Goal: Task Accomplishment & Management: Manage account settings

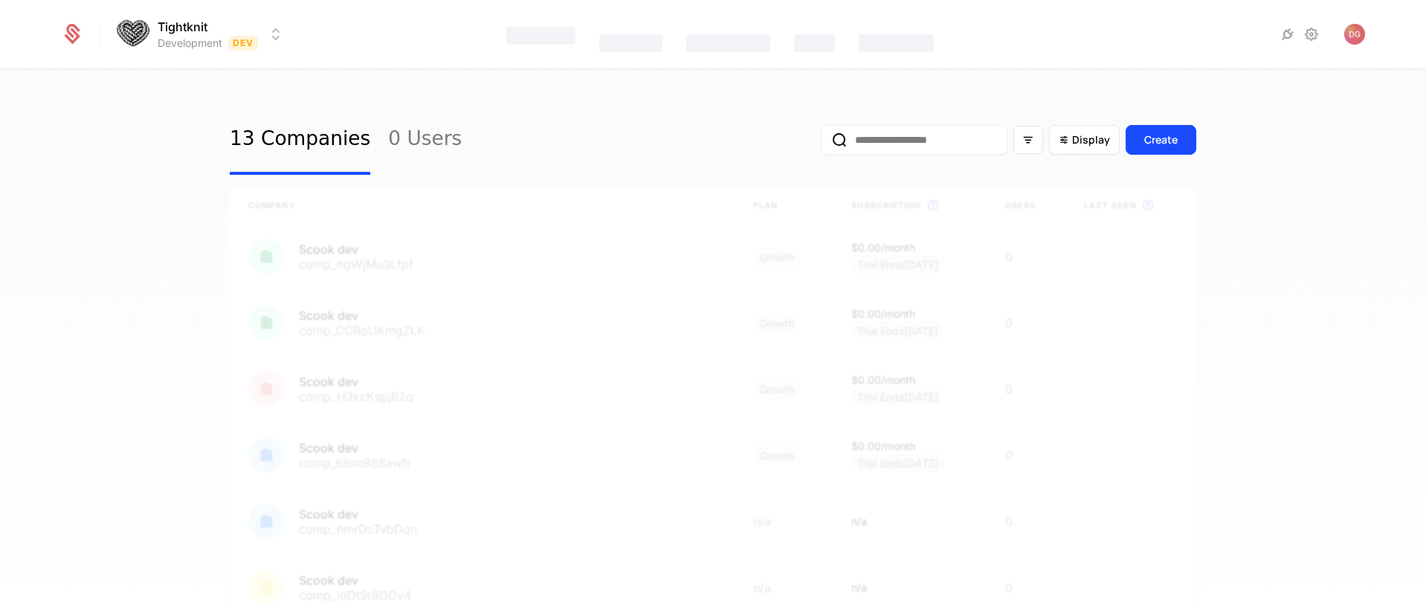
select select "**"
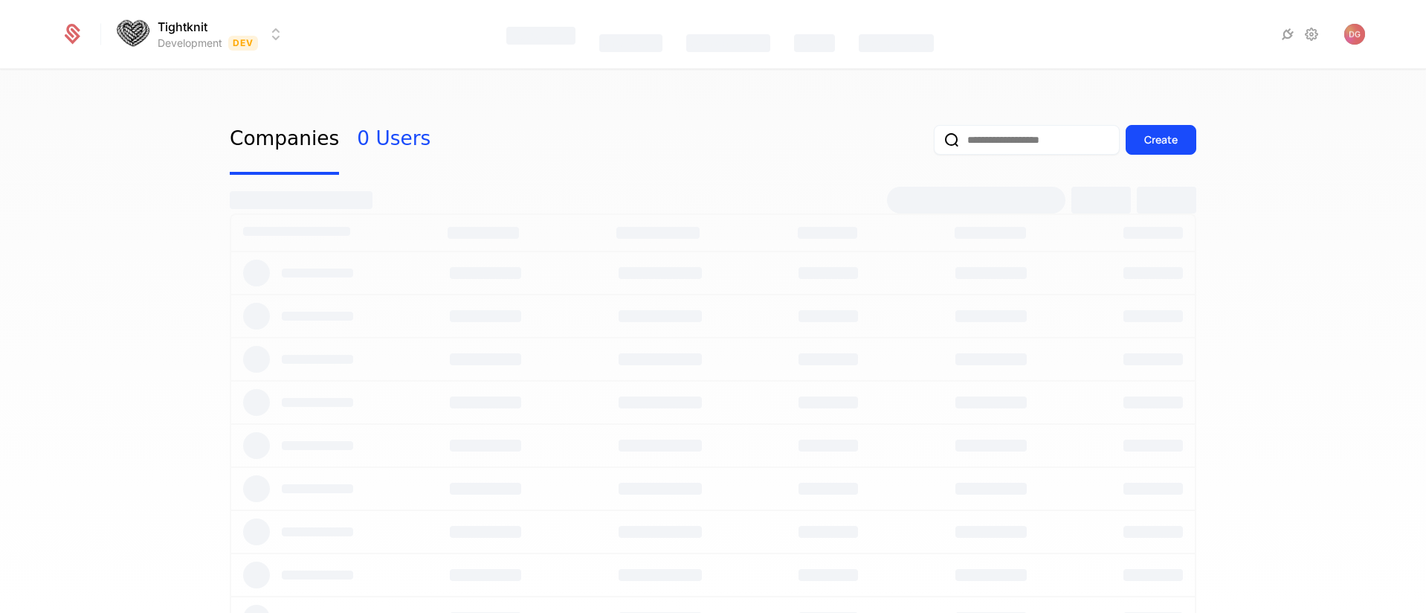
select select "**"
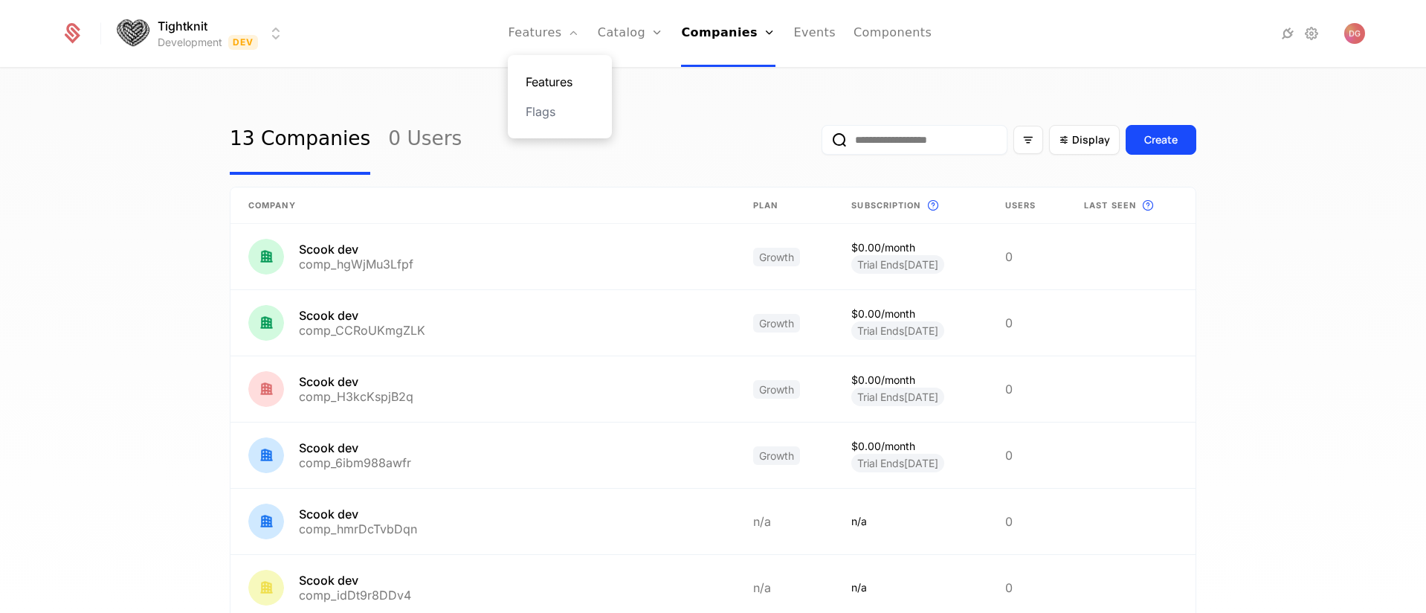
click at [553, 80] on link "Features" at bounding box center [560, 82] width 68 height 18
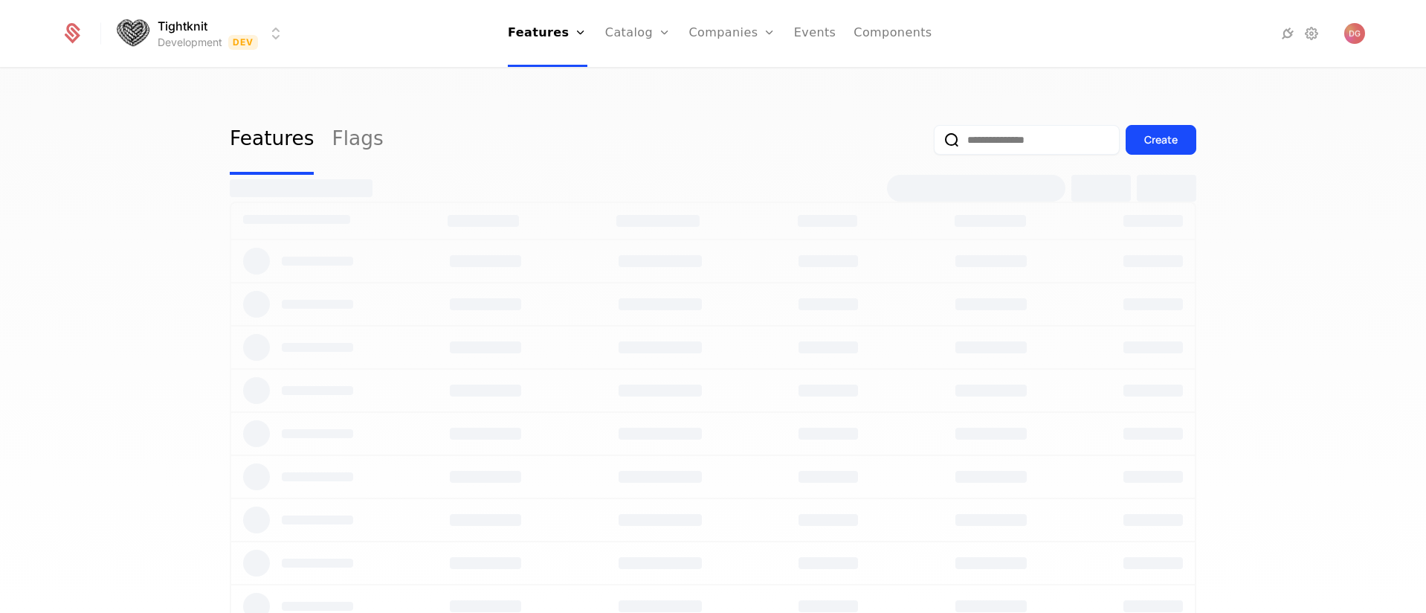
select select "**"
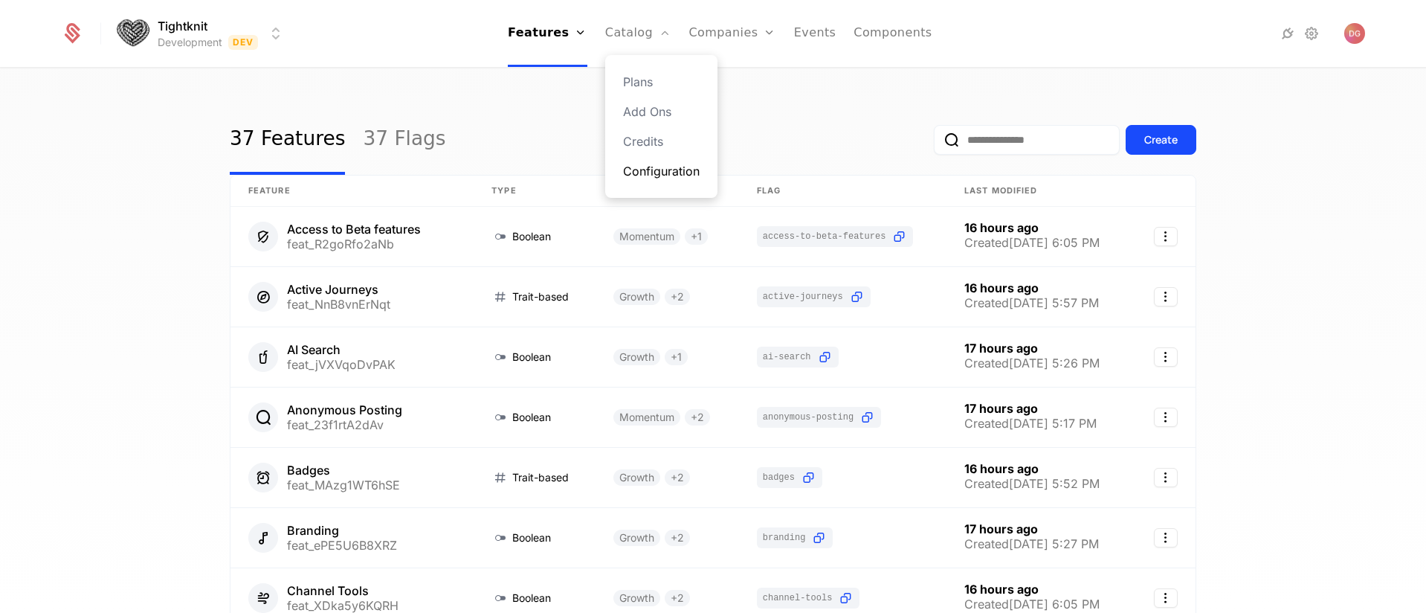
click at [649, 171] on link "Configuration" at bounding box center [661, 171] width 77 height 18
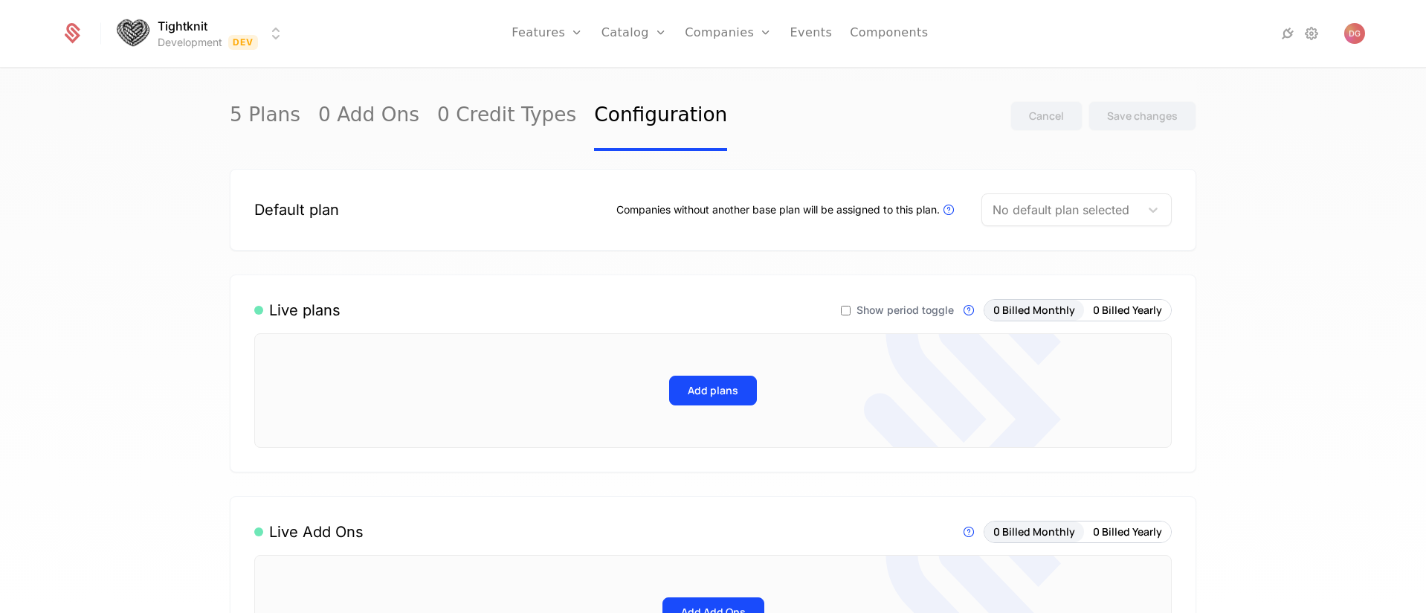
click at [285, 34] on div "Tightknit Development Dev Features Features Flags Catalog Plans Add Ons Credits…" at bounding box center [713, 33] width 1305 height 67
click at [275, 36] on html "Tightknit Development Dev Features Features Flags Catalog Plans Add Ons Credits…" at bounding box center [713, 306] width 1426 height 613
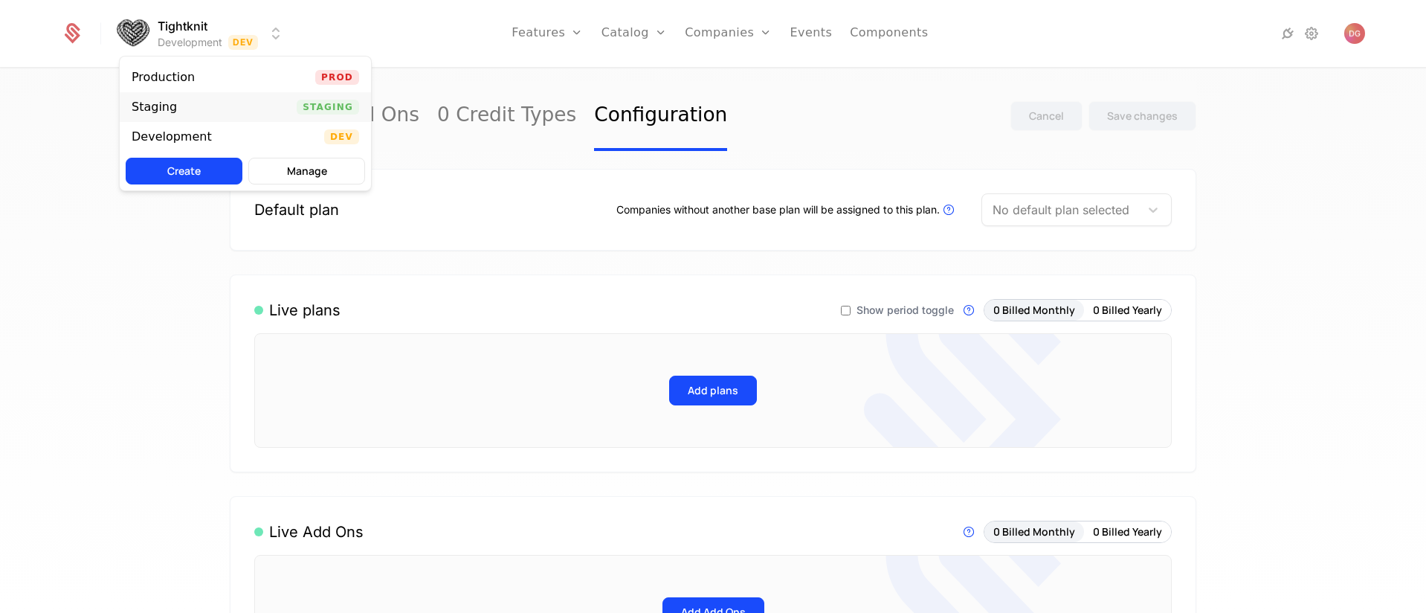
click at [217, 102] on div "Staging Staging" at bounding box center [245, 107] width 251 height 30
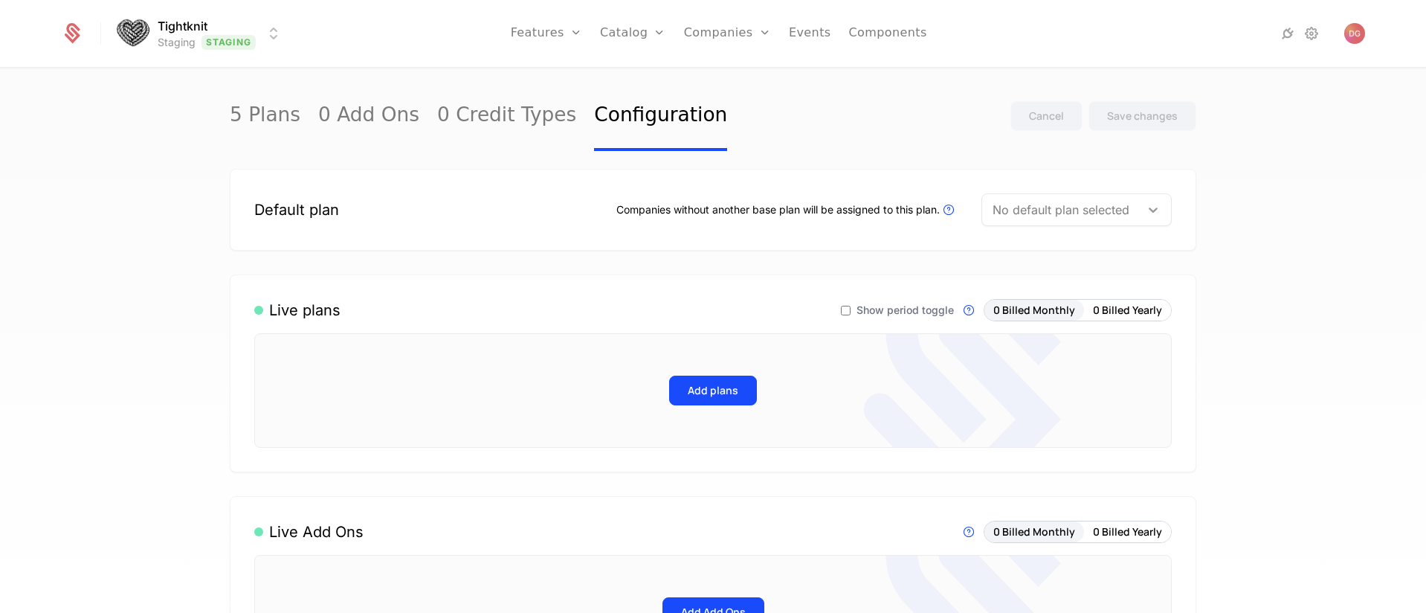
click at [1146, 205] on icon at bounding box center [1153, 209] width 15 height 15
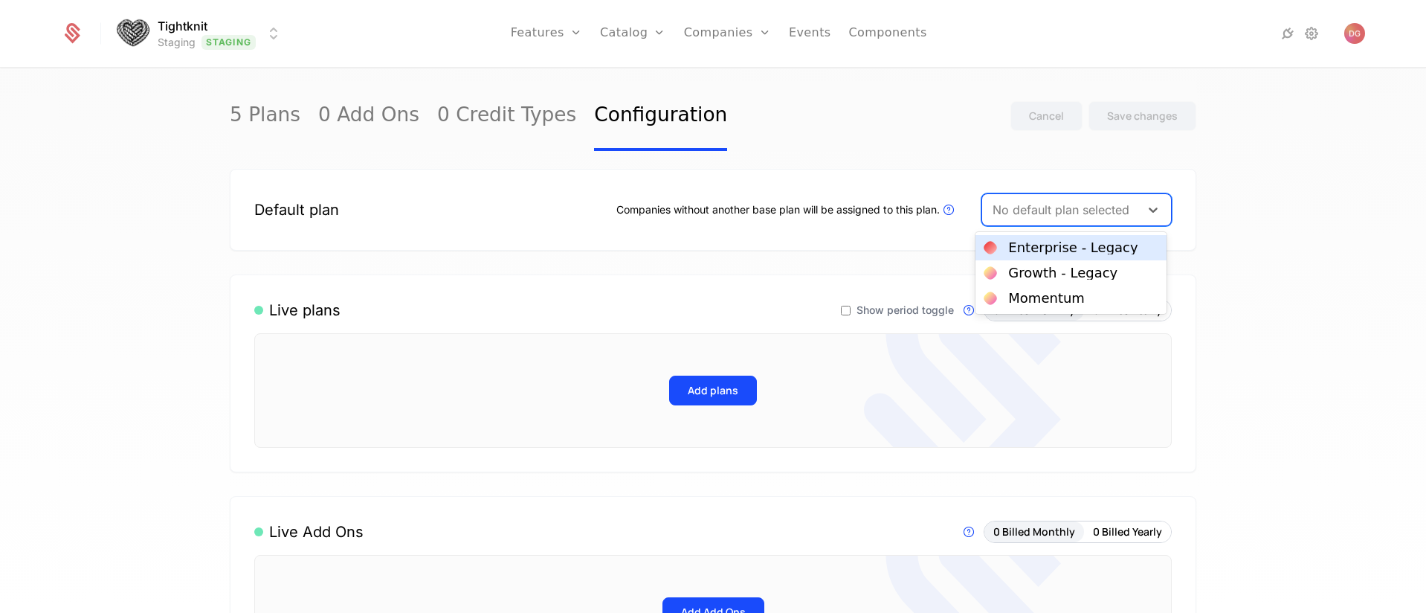
click at [1294, 186] on div "5 Plans 0 Add Ons 0 Credit Types Configuration Cancel Save changes Default plan…" at bounding box center [713, 345] width 1426 height 553
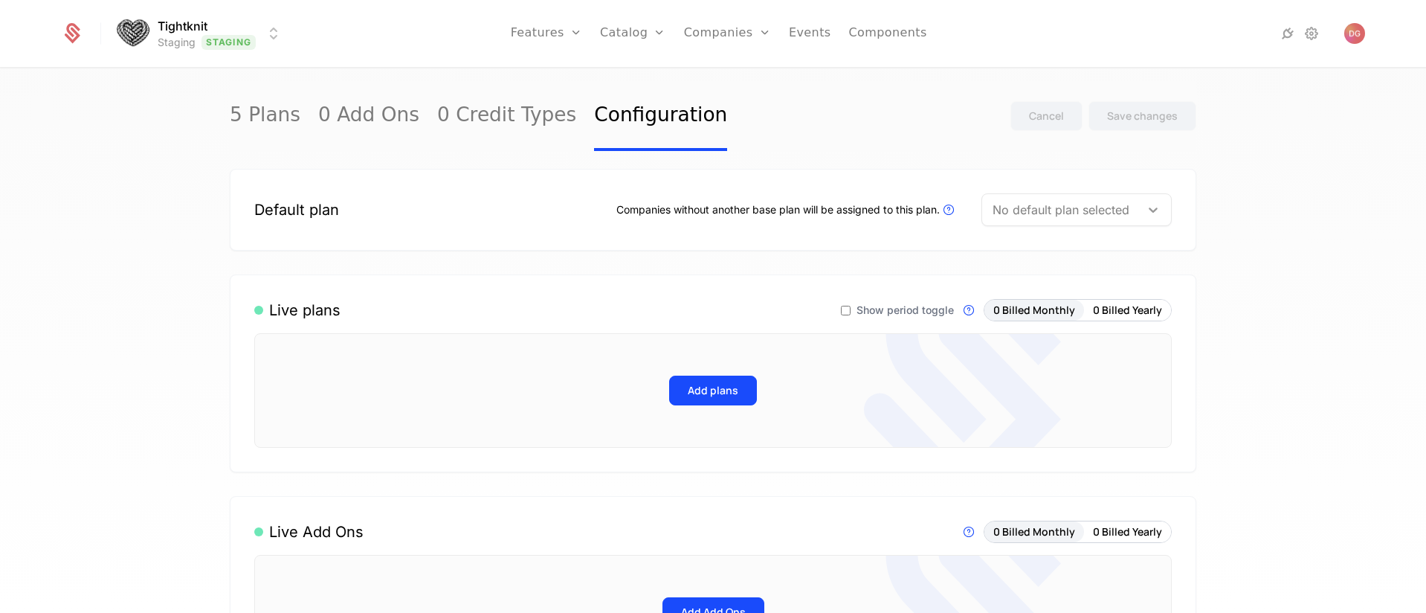
click at [1157, 215] on div at bounding box center [1153, 210] width 27 height 18
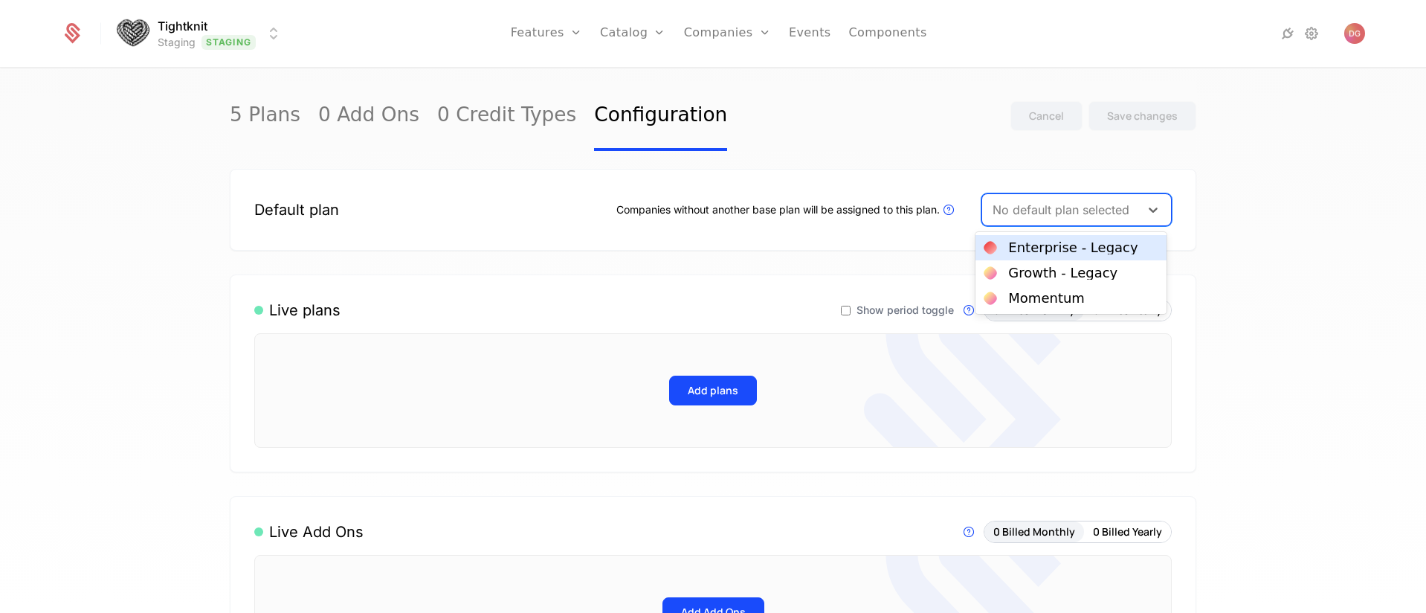
click at [1331, 210] on div "5 Plans 0 Add Ons 0 Credit Types Configuration Cancel Save changes Default plan…" at bounding box center [713, 345] width 1426 height 553
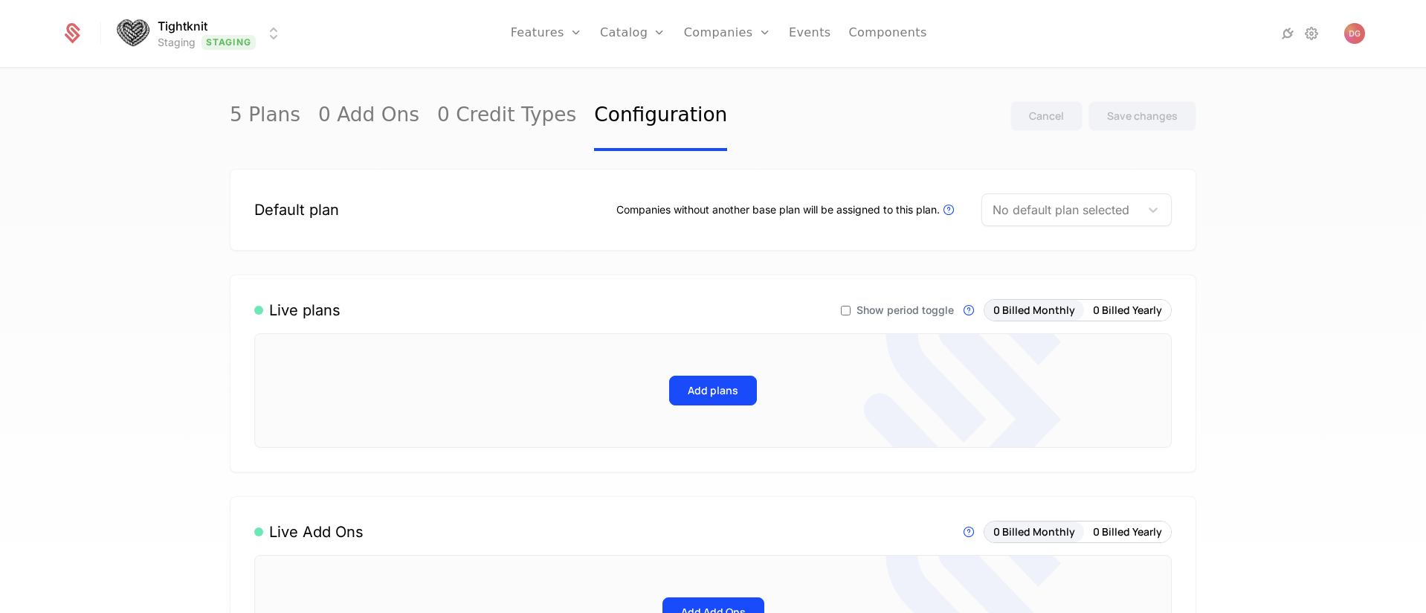
click at [279, 28] on html "Tightknit Staging Staging Features Features Flags Catalog Plans Add Ons Credits…" at bounding box center [713, 306] width 1426 height 613
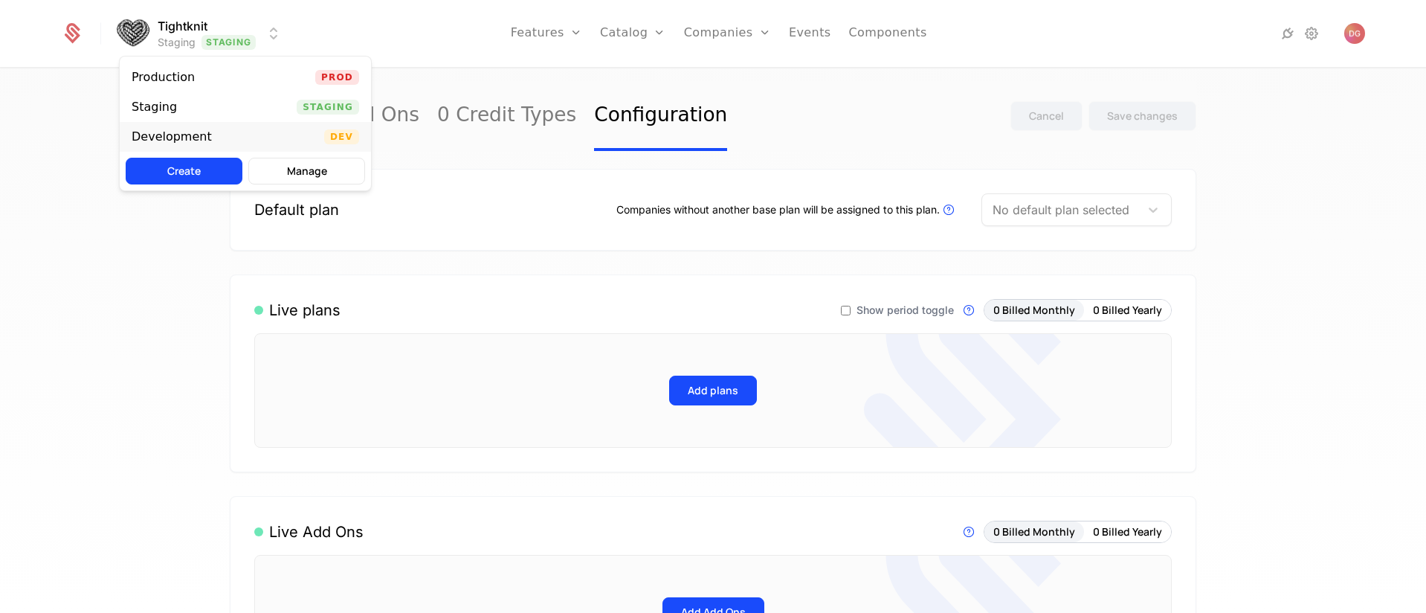
click at [233, 135] on div "Development Dev" at bounding box center [245, 137] width 251 height 30
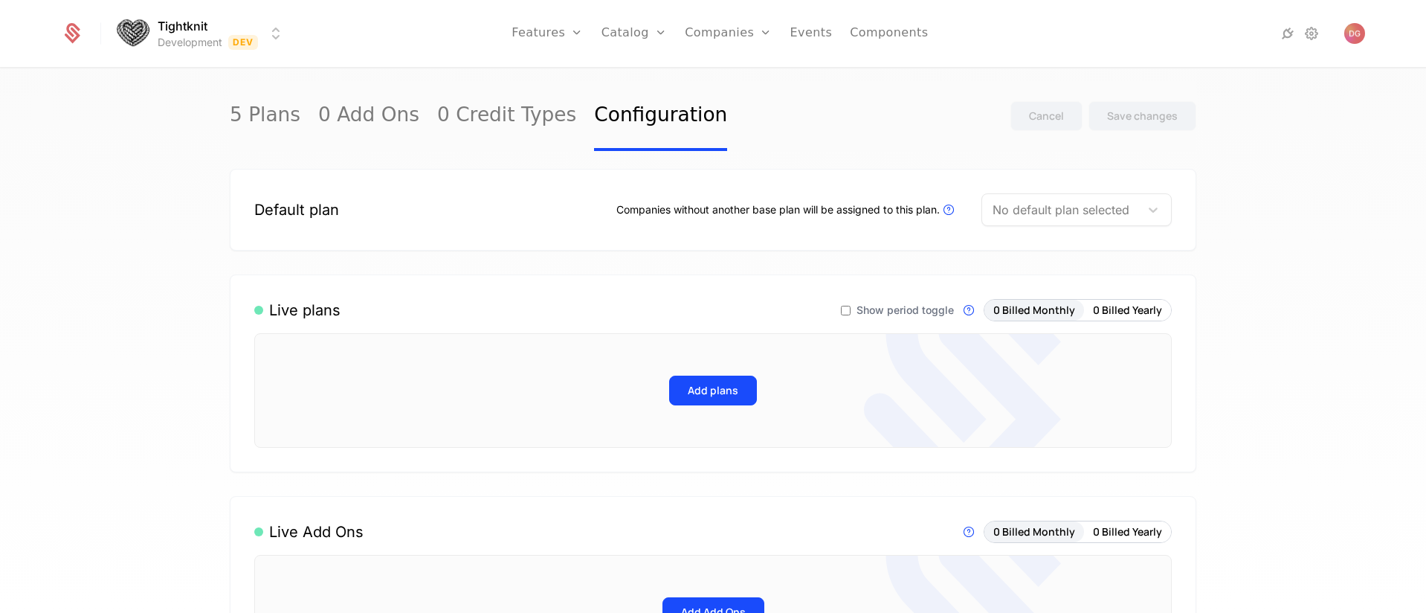
click at [857, 126] on div "5 Plans 0 Add Ons 0 Credit Types Configuration Cancel Save changes" at bounding box center [713, 116] width 967 height 70
click at [1270, 221] on div "5 Plans 0 Add Ons 0 Credit Types Configuration Cancel Save changes Default plan…" at bounding box center [713, 345] width 1426 height 553
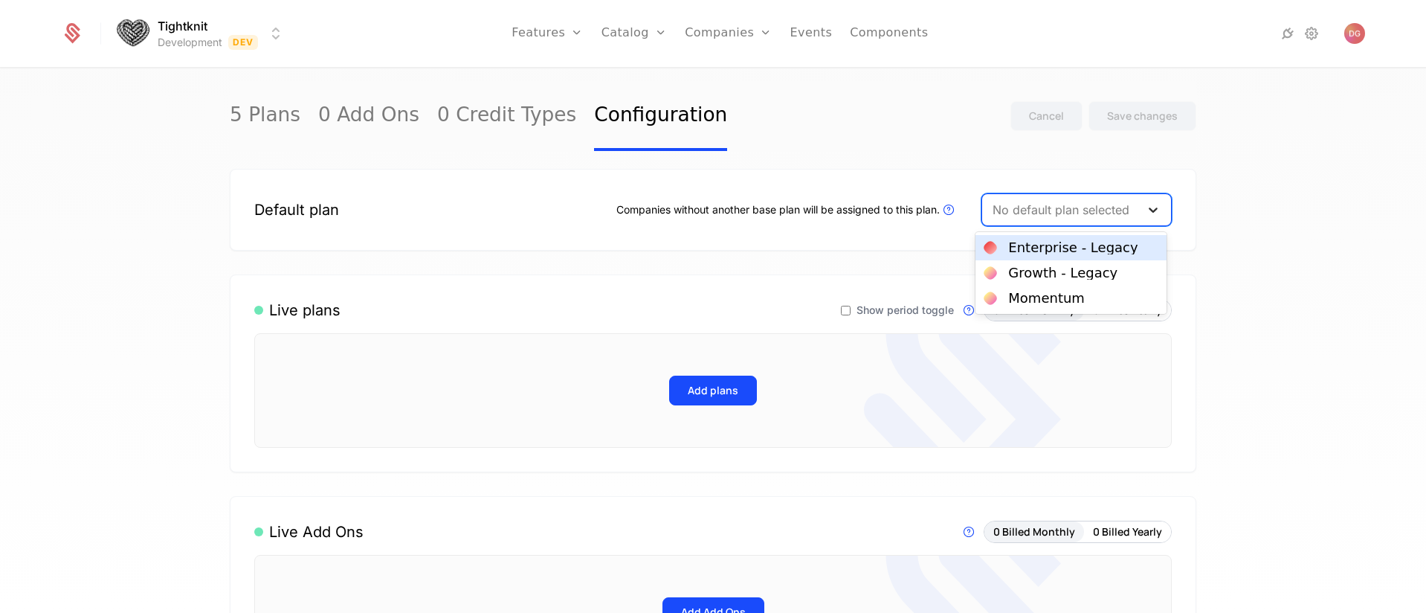
click at [1151, 207] on icon at bounding box center [1153, 209] width 15 height 15
click at [1342, 260] on div "5 Plans 0 Add Ons 0 Credit Types Configuration Cancel Save changes Default plan…" at bounding box center [713, 345] width 1426 height 553
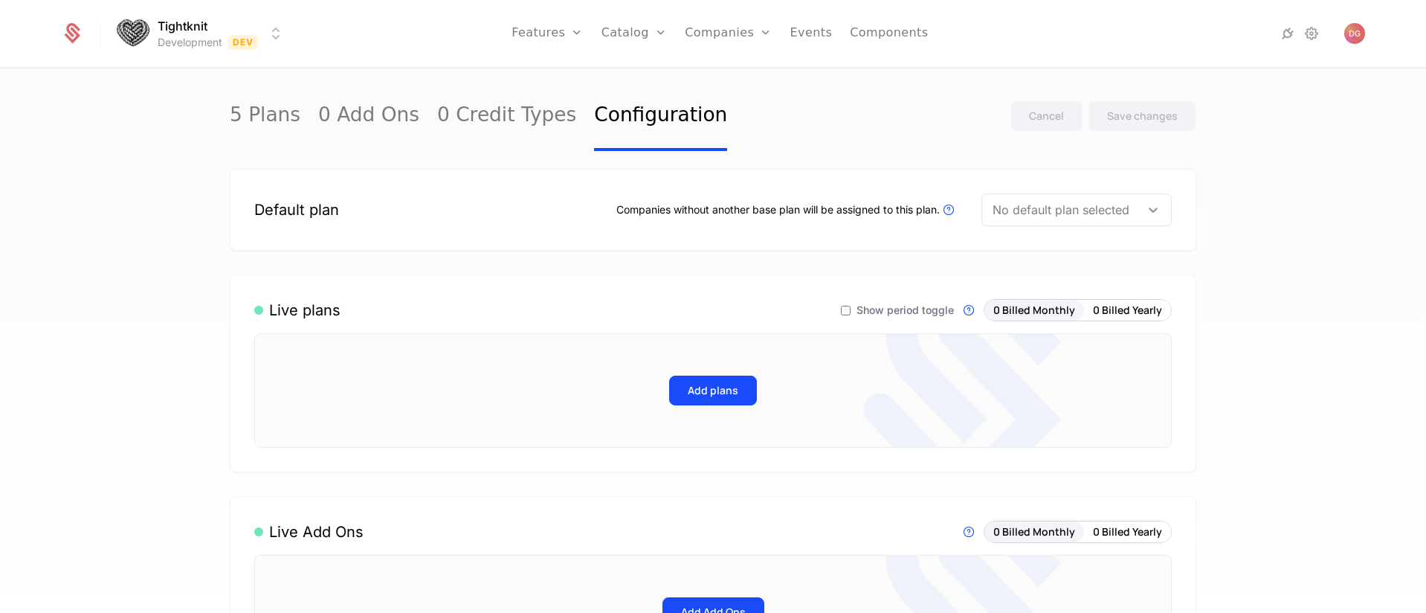
click at [1158, 208] on div at bounding box center [1153, 210] width 27 height 18
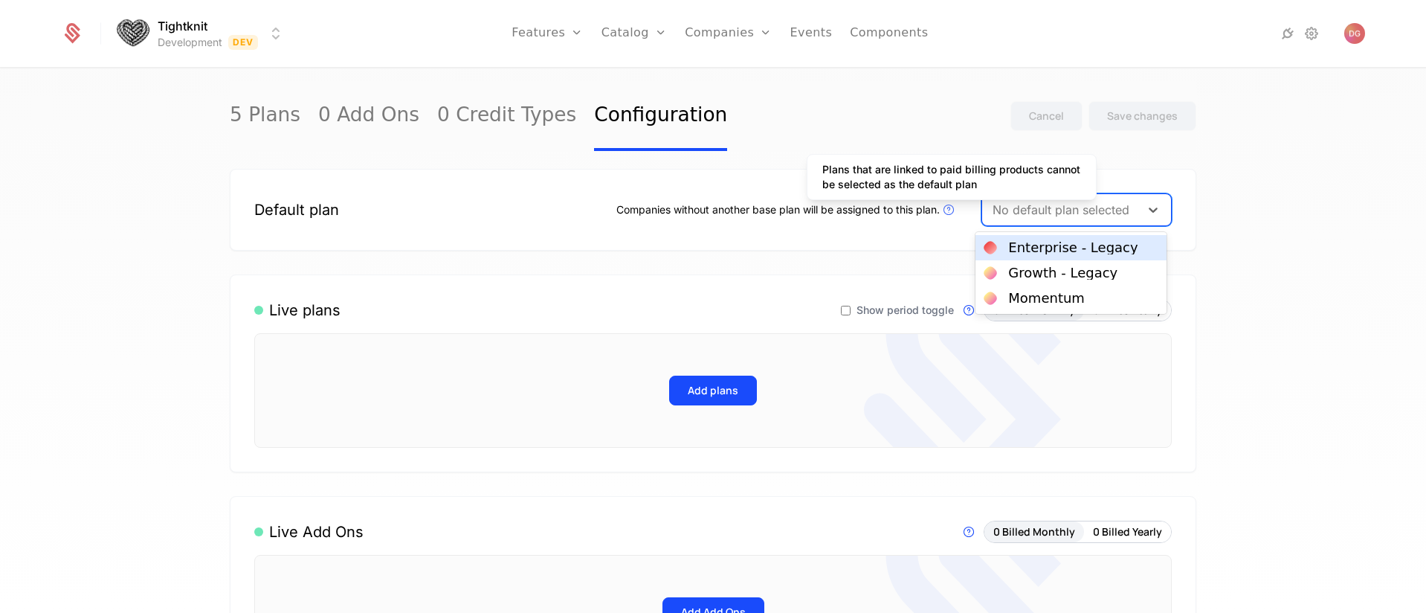
drag, startPoint x: 930, startPoint y: 178, endPoint x: 942, endPoint y: 202, distance: 26.3
click at [930, 180] on div "Default plan Companies without another base plan will be assigned to this plan.…" at bounding box center [713, 210] width 967 height 82
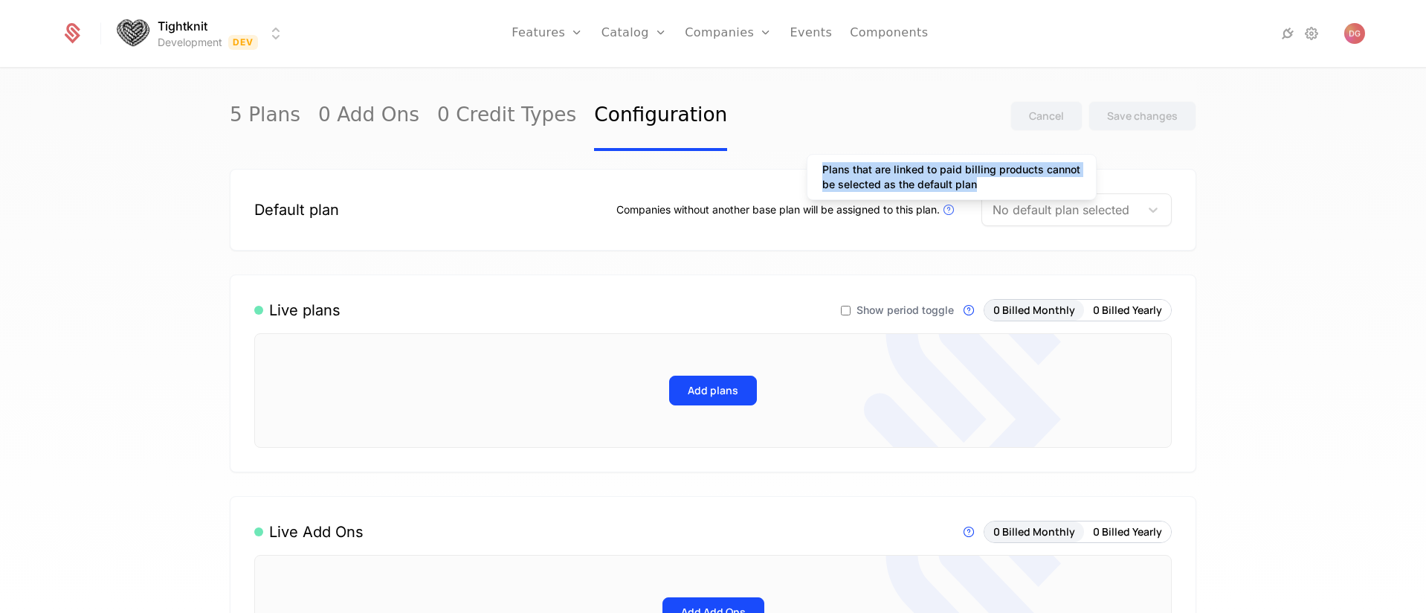
drag, startPoint x: 975, startPoint y: 184, endPoint x: 817, endPoint y: 164, distance: 159.6
click at [817, 164] on div "Plans that are linked to paid billing products cannot be selected as the defaul…" at bounding box center [952, 177] width 290 height 46
copy div "Plans that are linked to paid billing products cannot be selected as the defaul…"
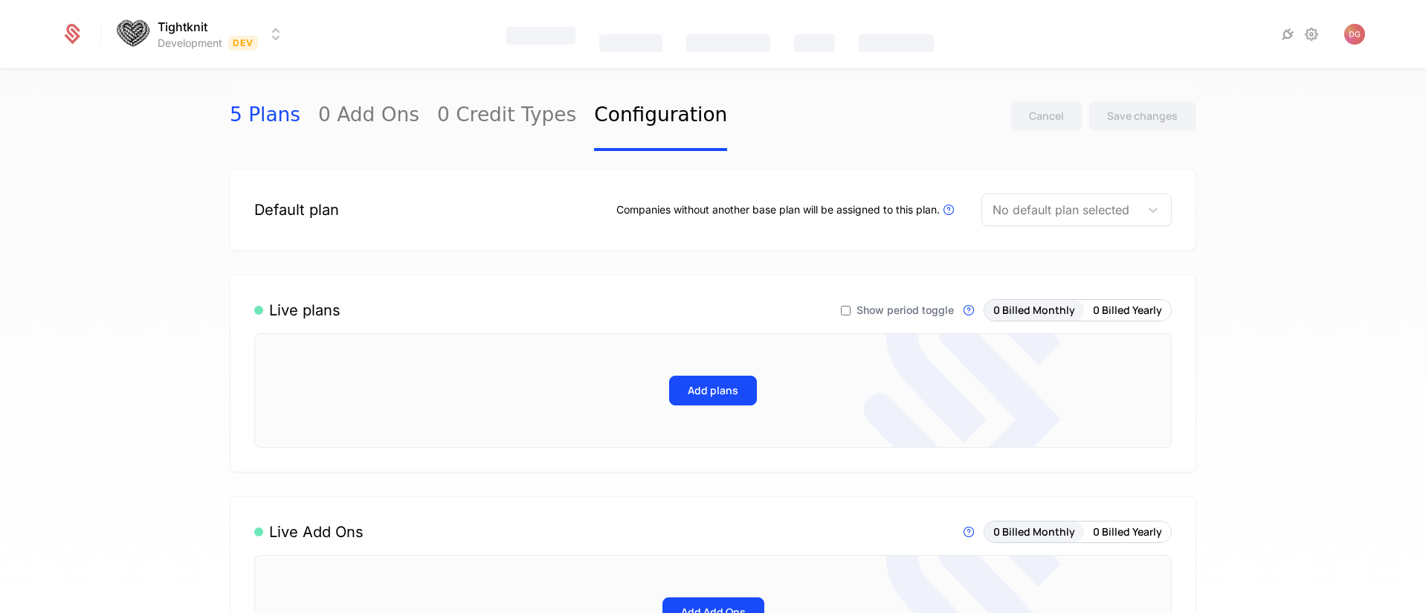
click at [254, 105] on link "5 Plans" at bounding box center [265, 116] width 71 height 70
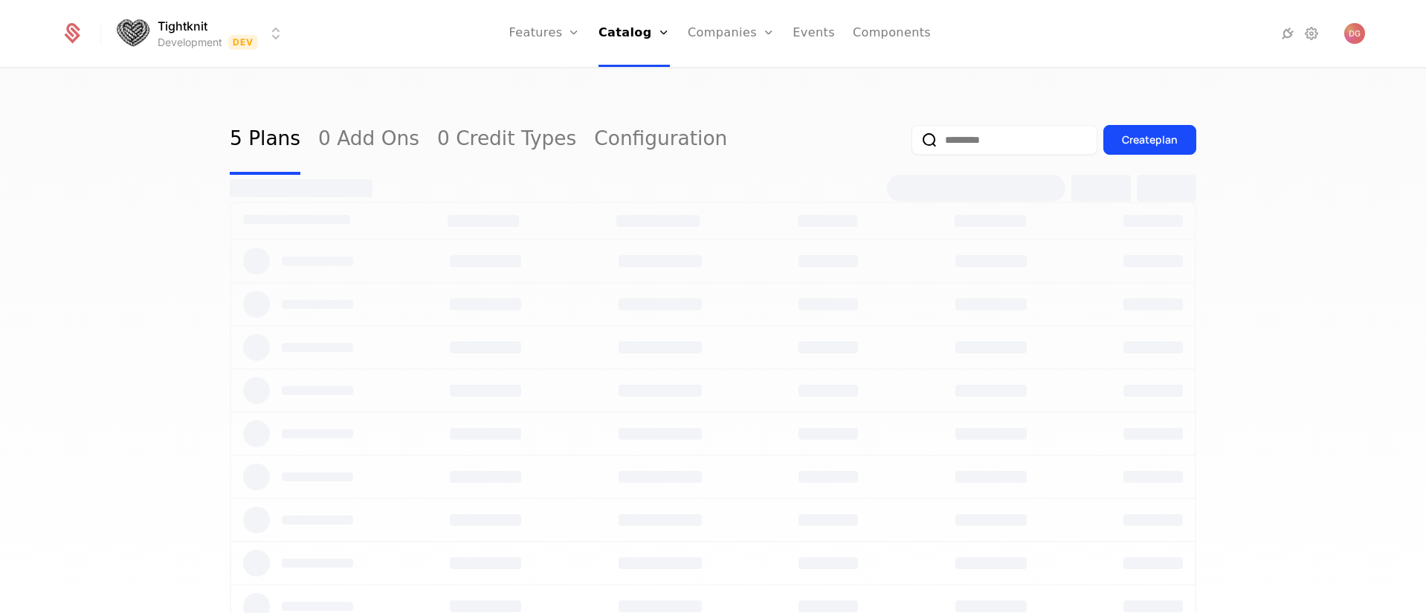
select select "**"
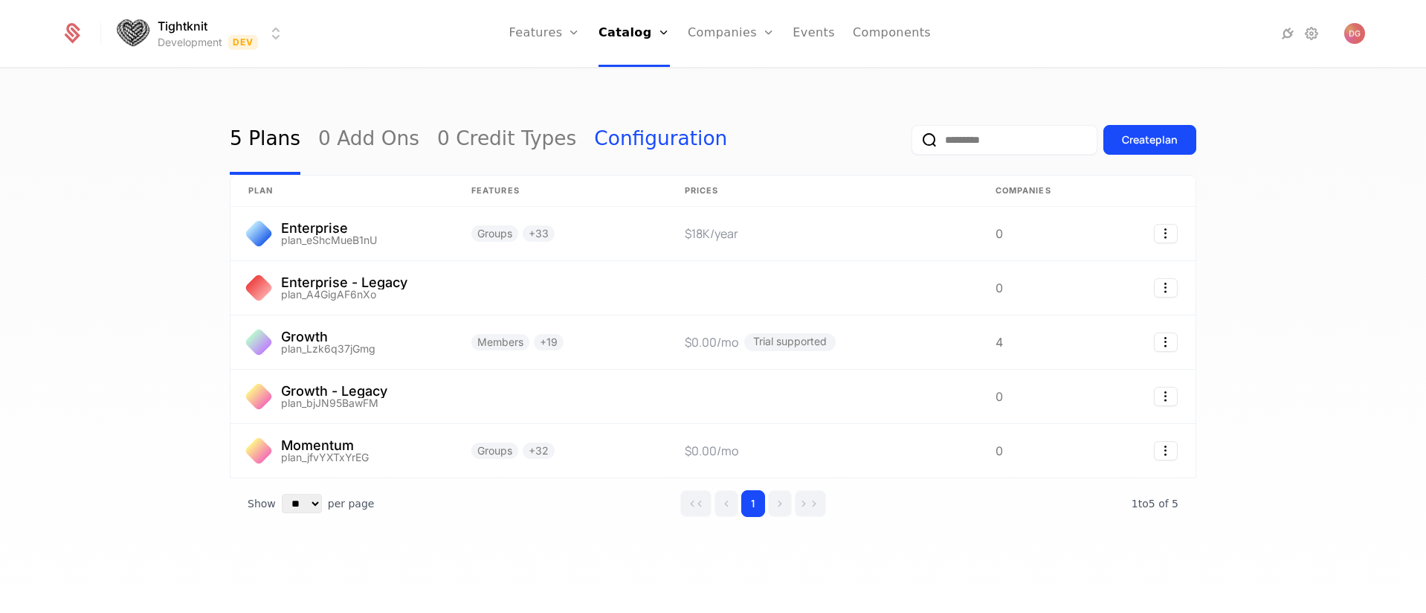
click at [594, 137] on link "Configuration" at bounding box center [660, 140] width 133 height 70
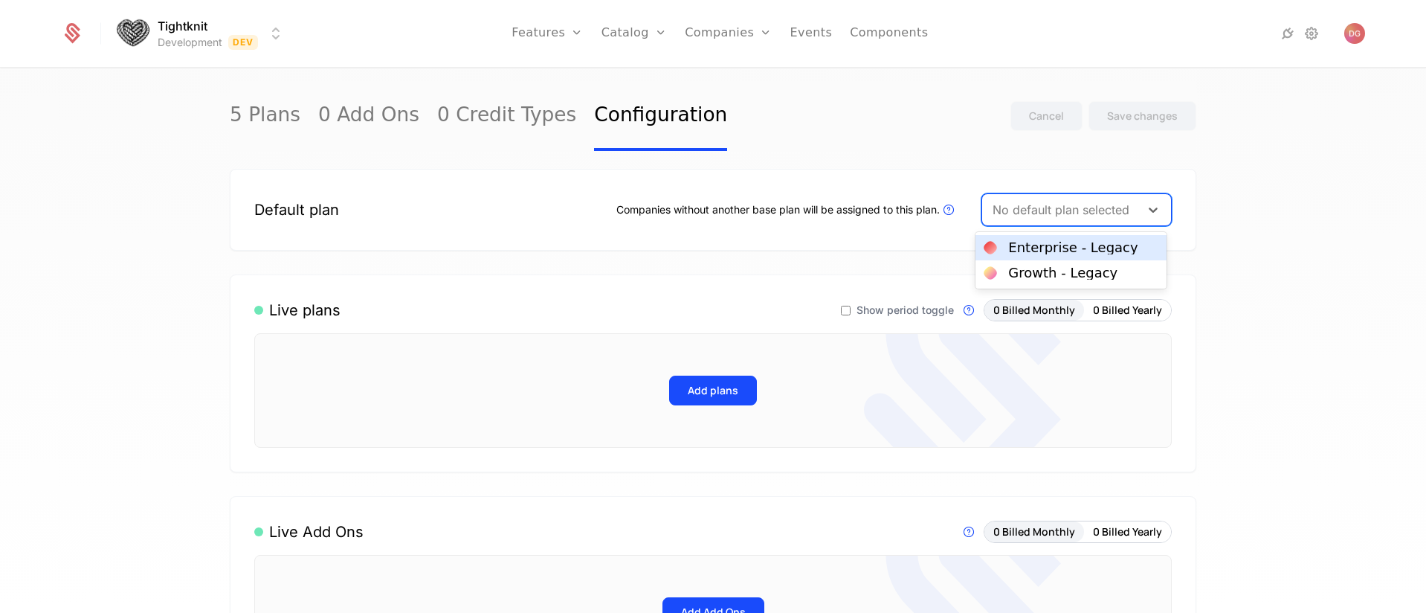
click at [1014, 209] on div at bounding box center [1061, 209] width 137 height 21
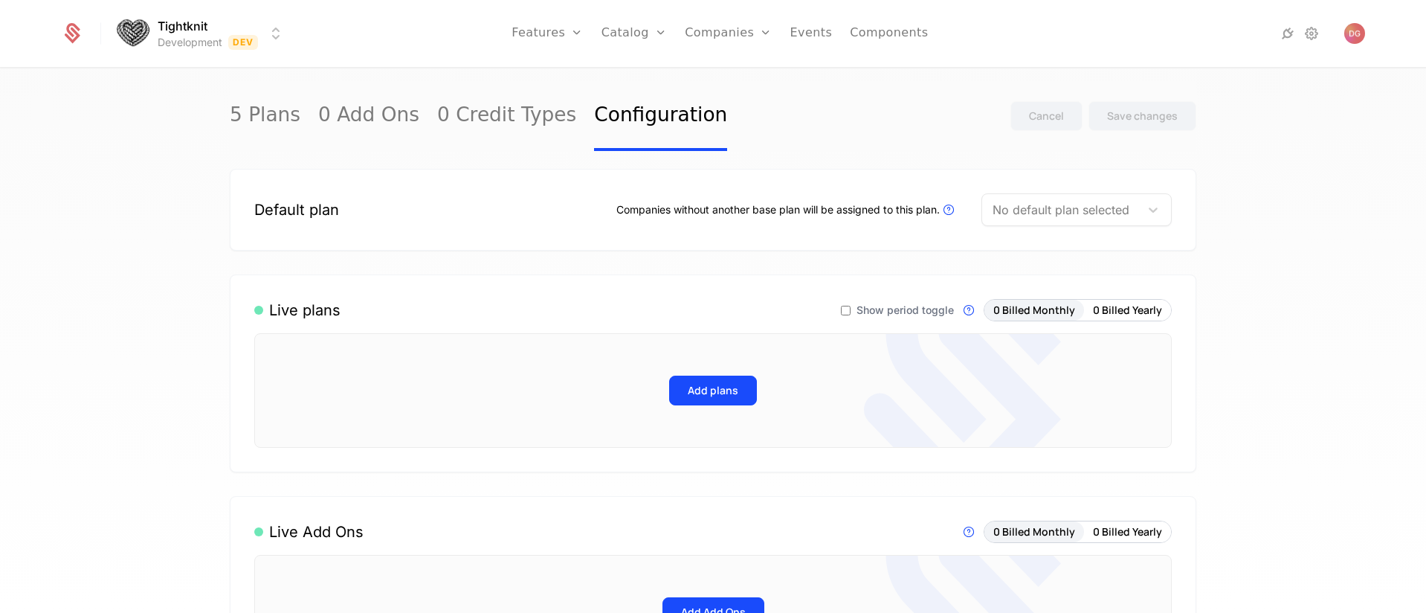
click at [878, 206] on div "Companies without another base plan will be assigned to this plan. Plans that a…" at bounding box center [787, 210] width 341 height 18
click at [248, 123] on link "5 Plans" at bounding box center [265, 116] width 71 height 70
select select "**"
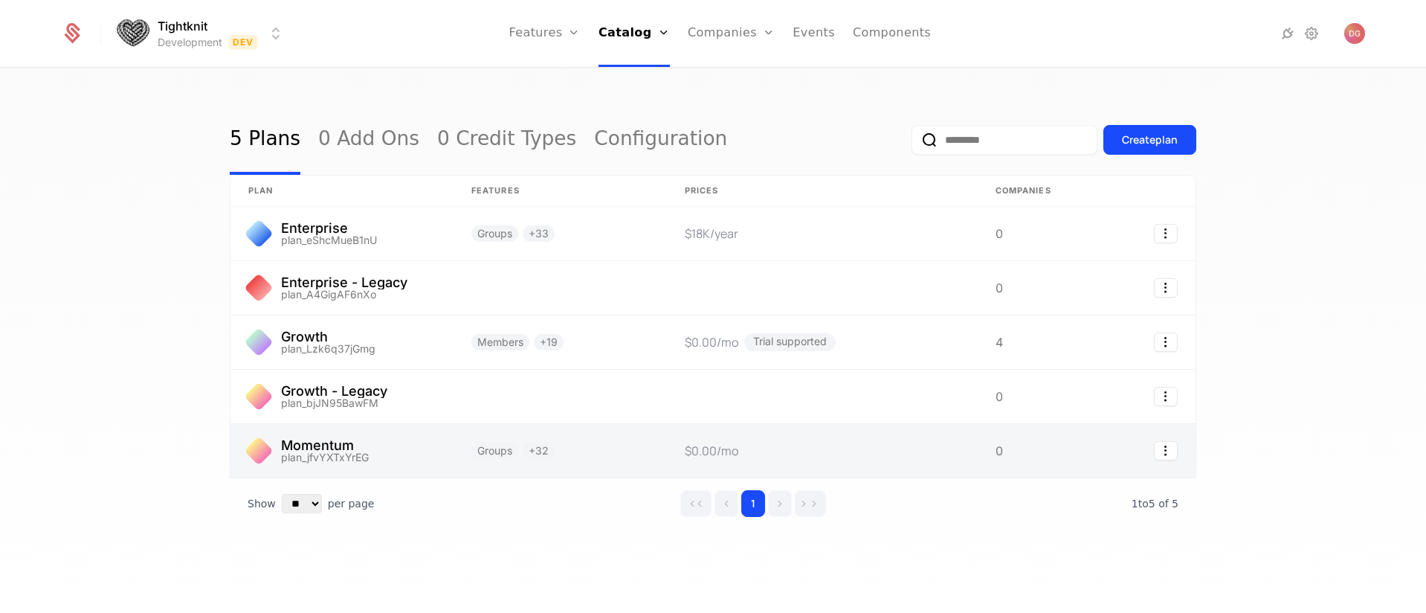
click at [343, 442] on link at bounding box center [342, 451] width 223 height 54
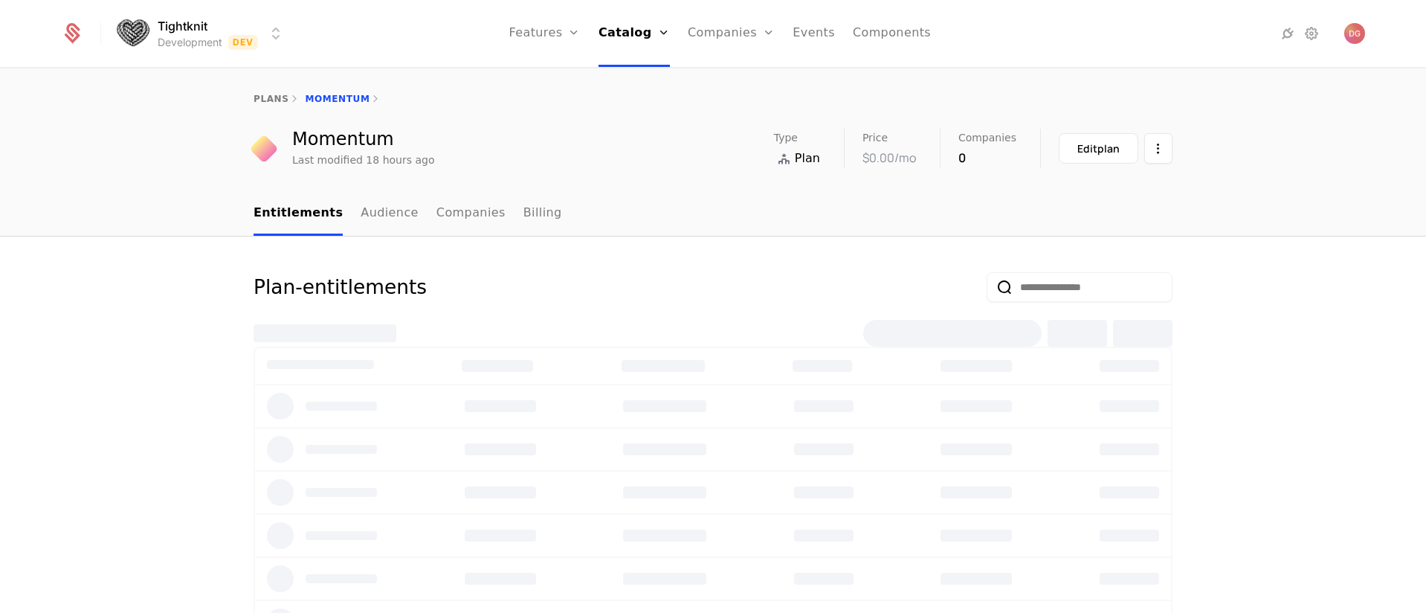
select select "**"
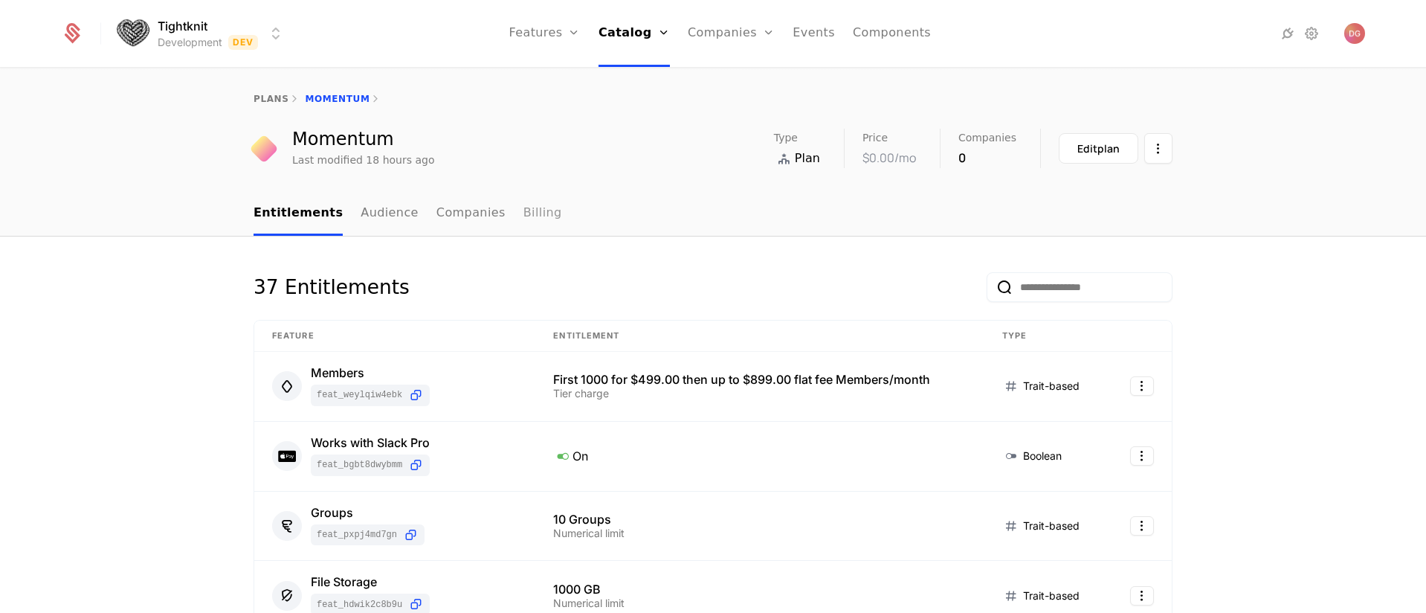
click at [525, 213] on link "Billing" at bounding box center [543, 214] width 39 height 44
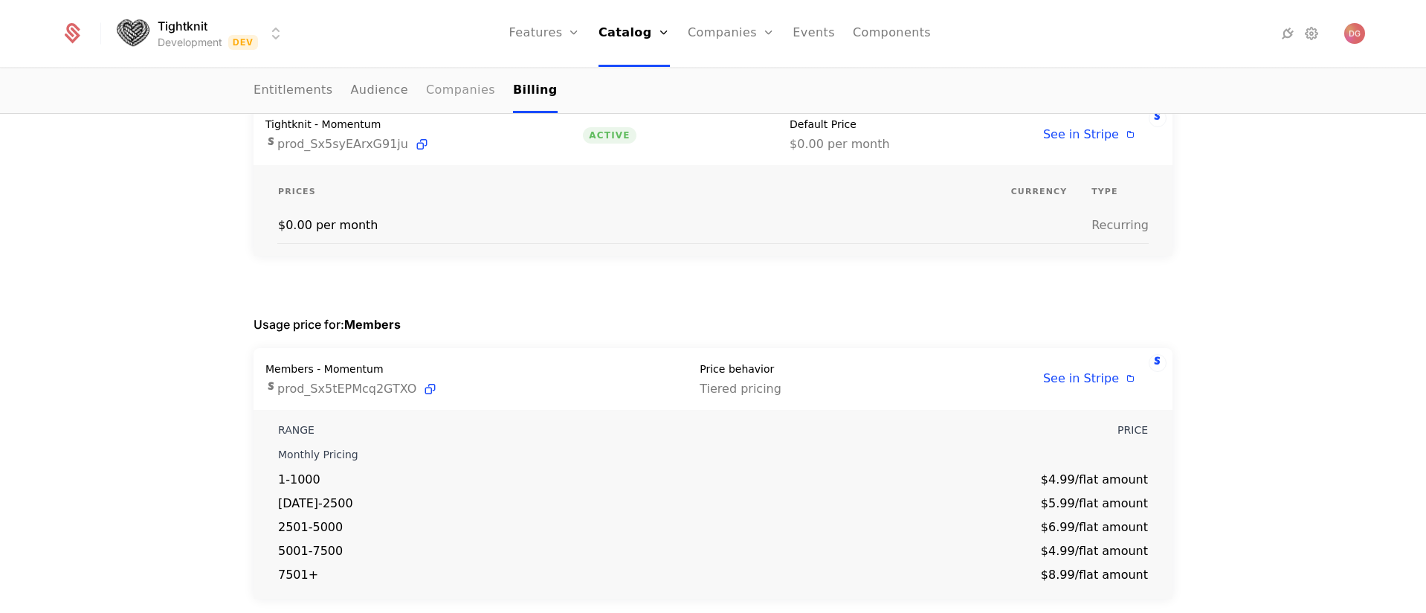
scroll to position [299, 0]
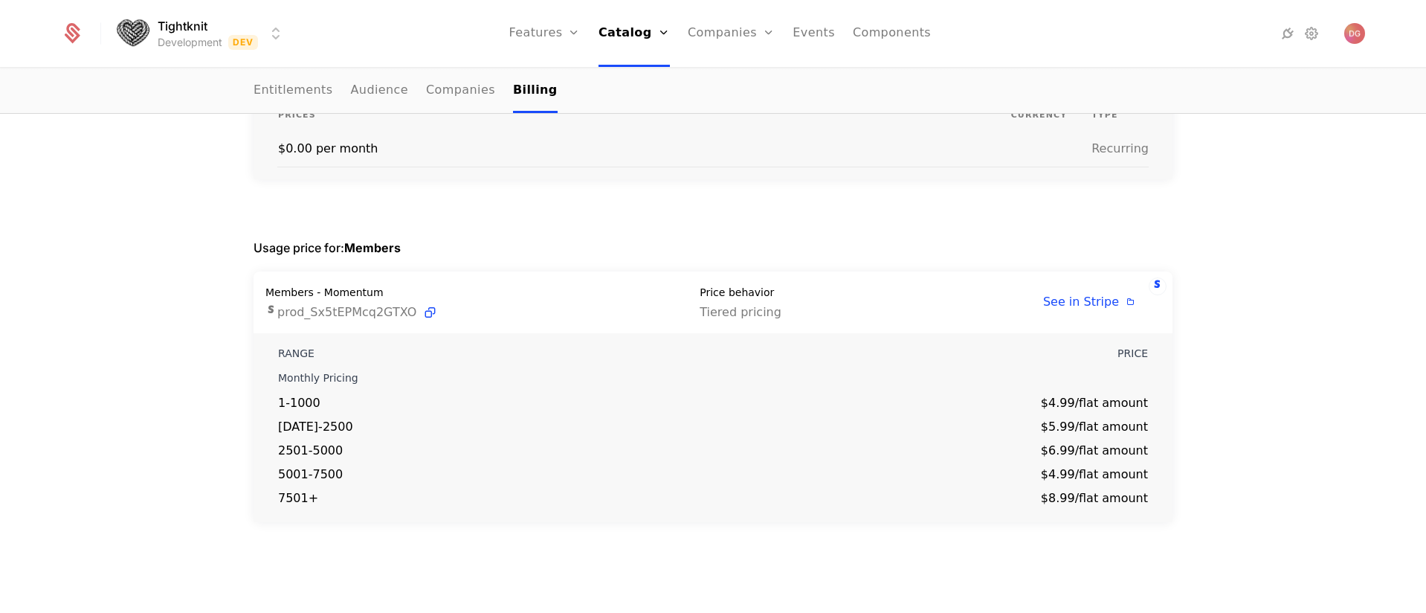
select select "**"
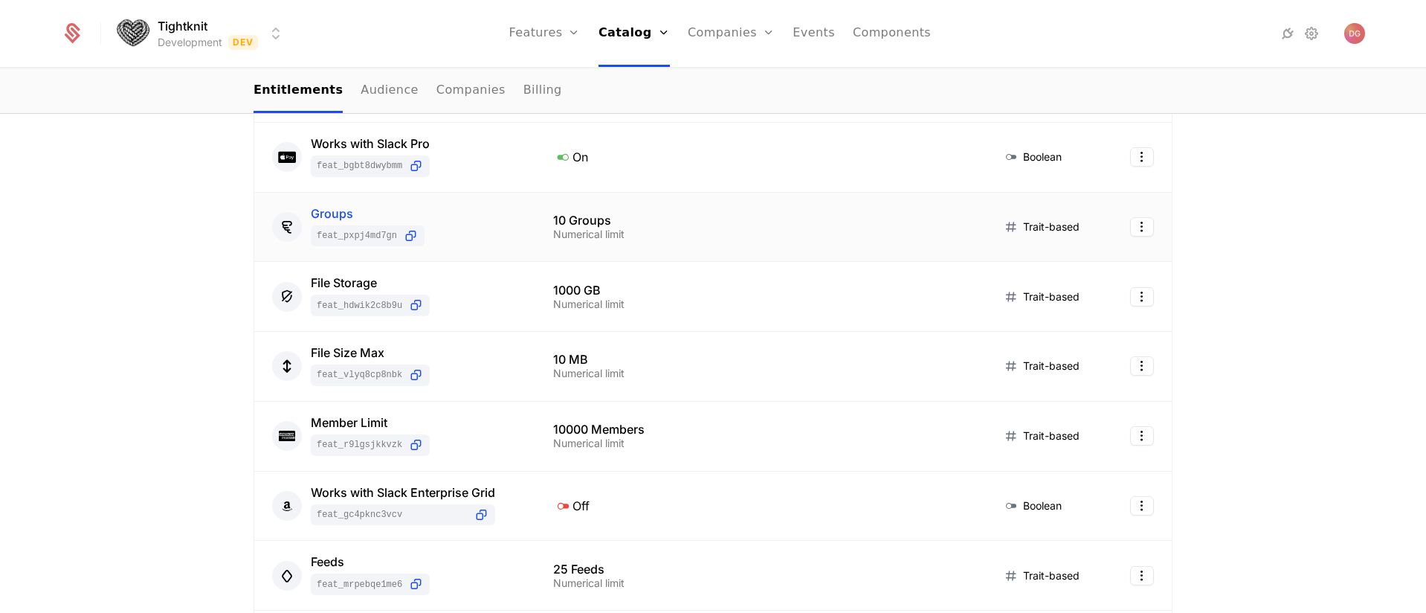
select select "**"
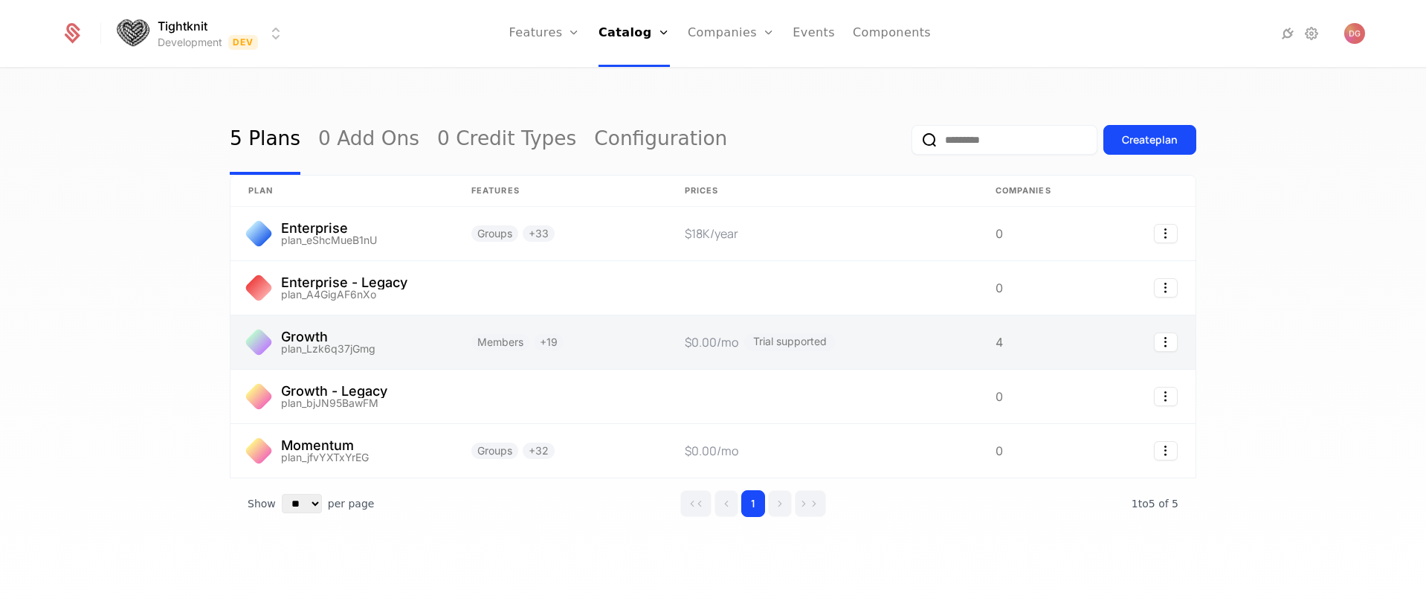
click at [381, 340] on link at bounding box center [342, 342] width 223 height 54
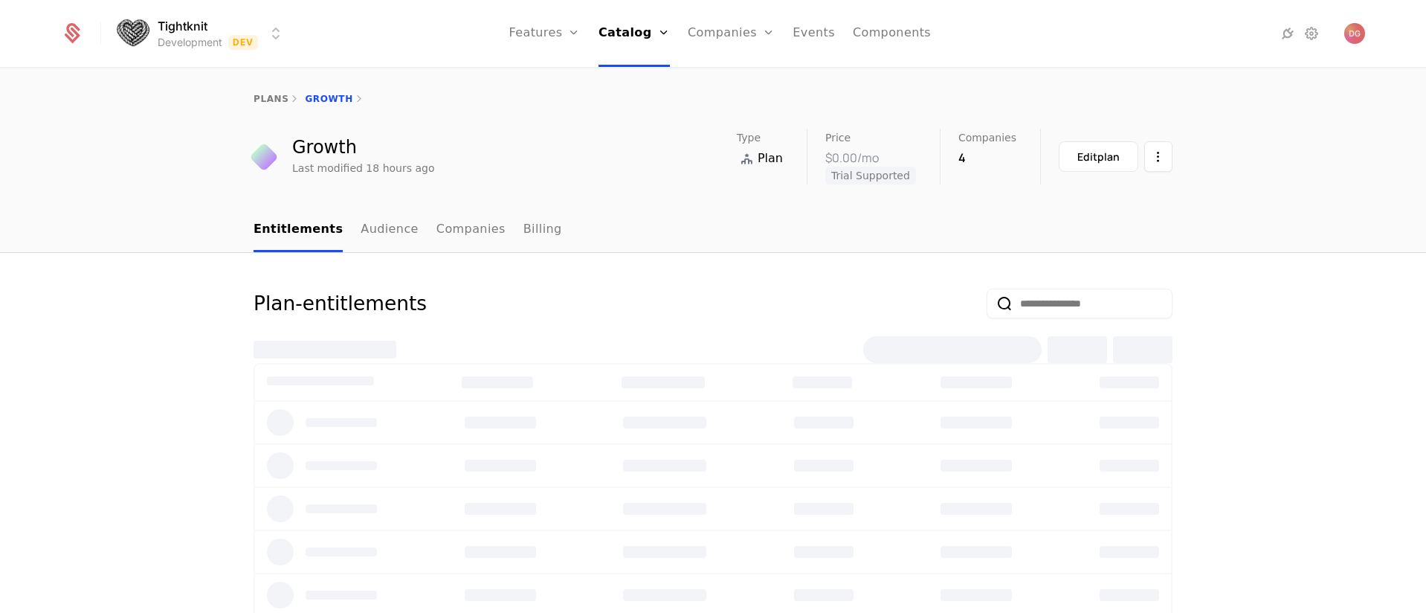
select select "**"
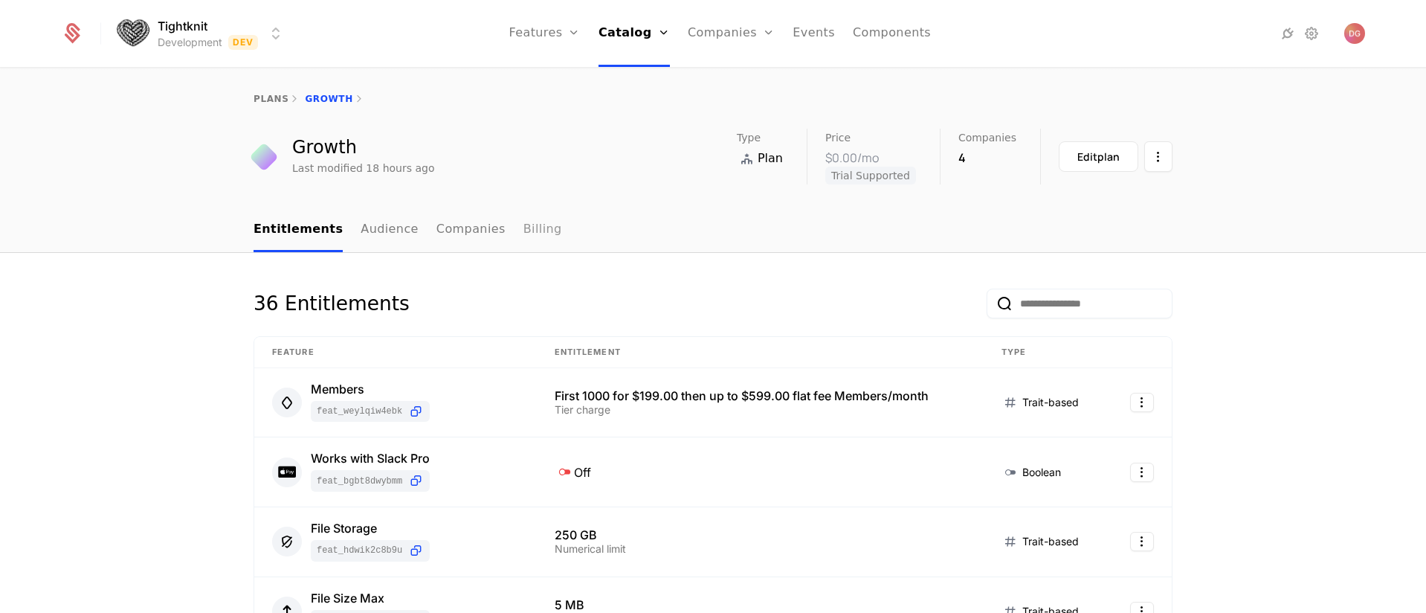
click at [524, 239] on link "Billing" at bounding box center [543, 230] width 39 height 44
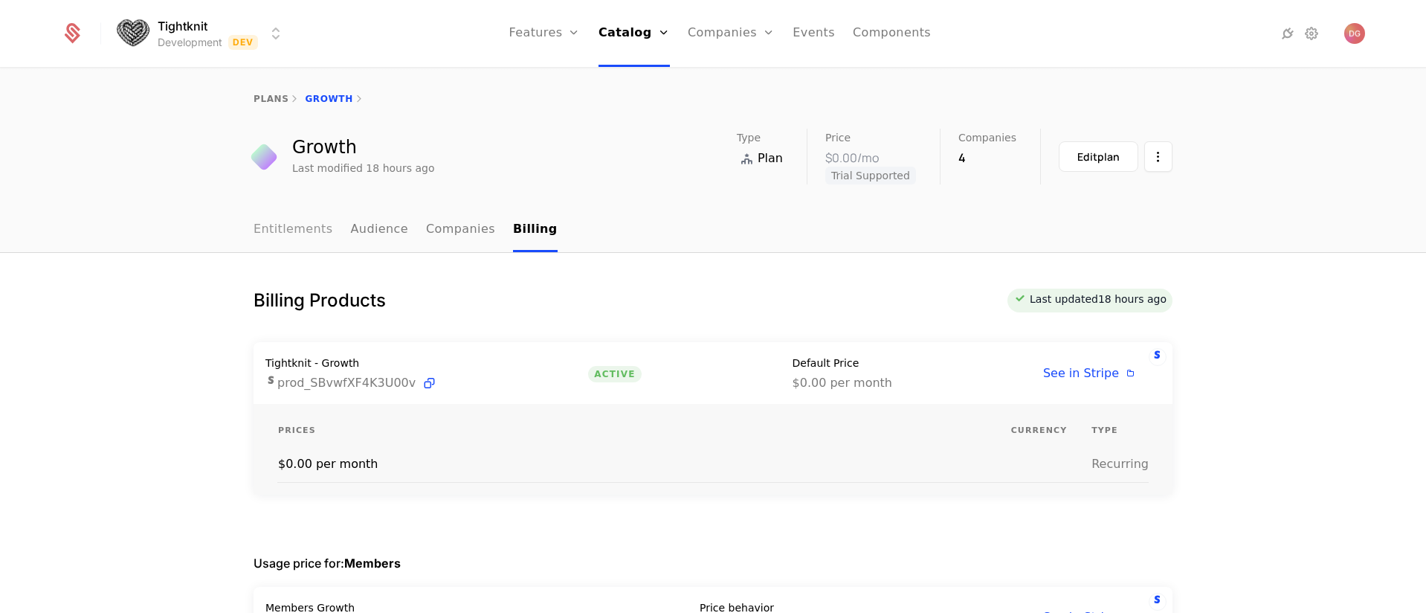
click at [279, 233] on link "Entitlements" at bounding box center [294, 230] width 80 height 44
select select "**"
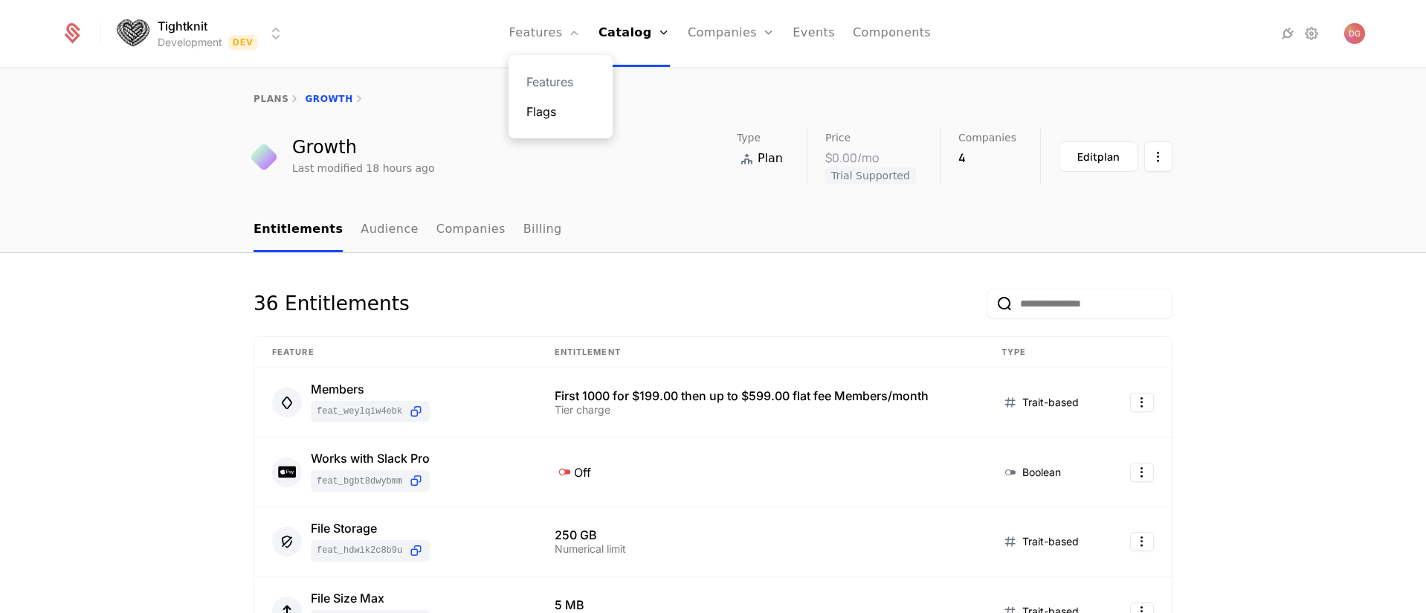
click at [560, 110] on link "Flags" at bounding box center [561, 112] width 68 height 18
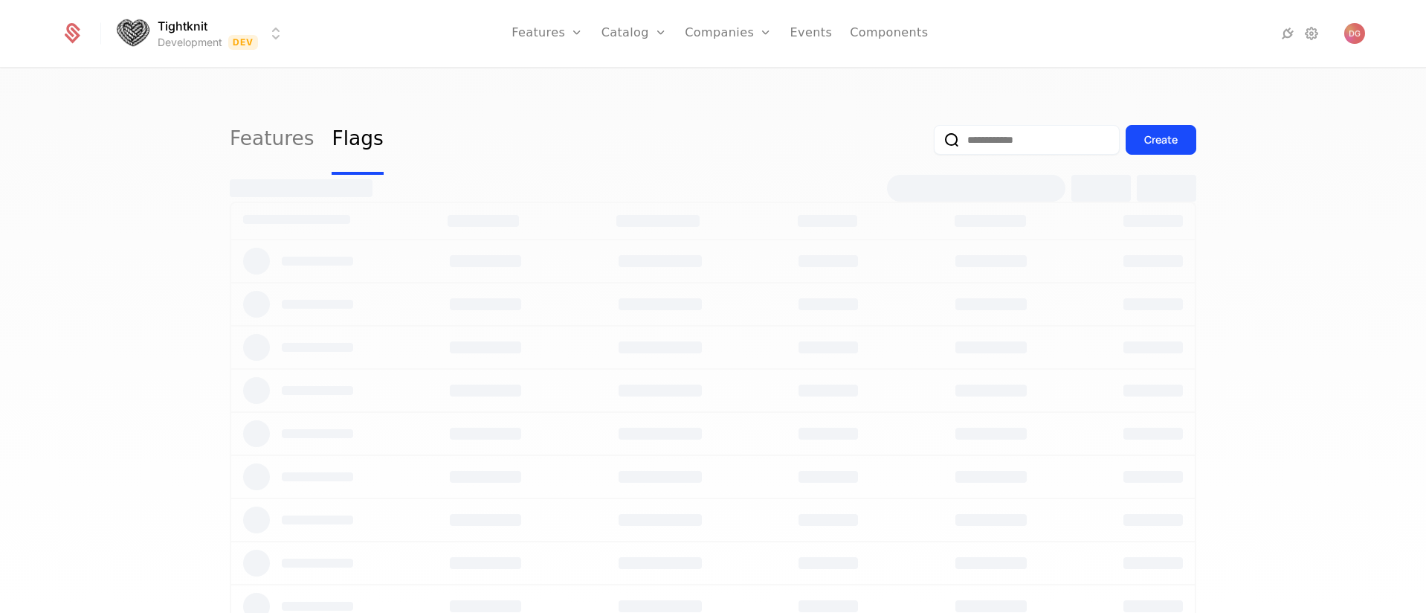
select select "**"
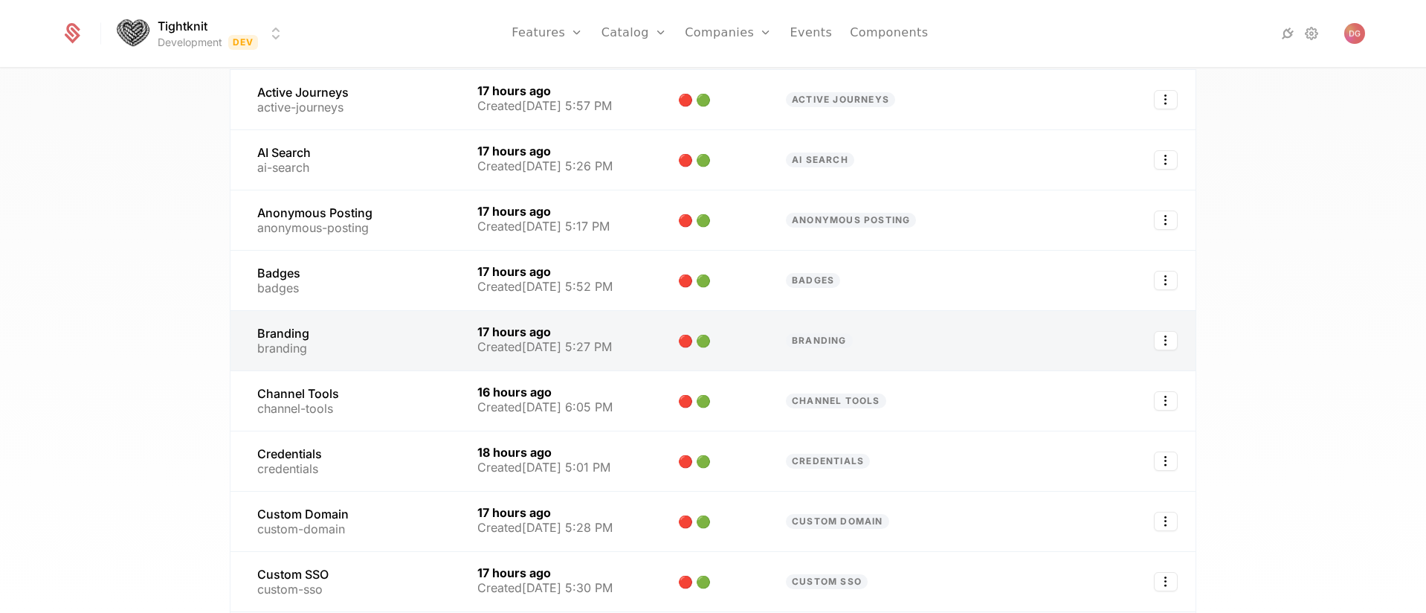
scroll to position [225, 0]
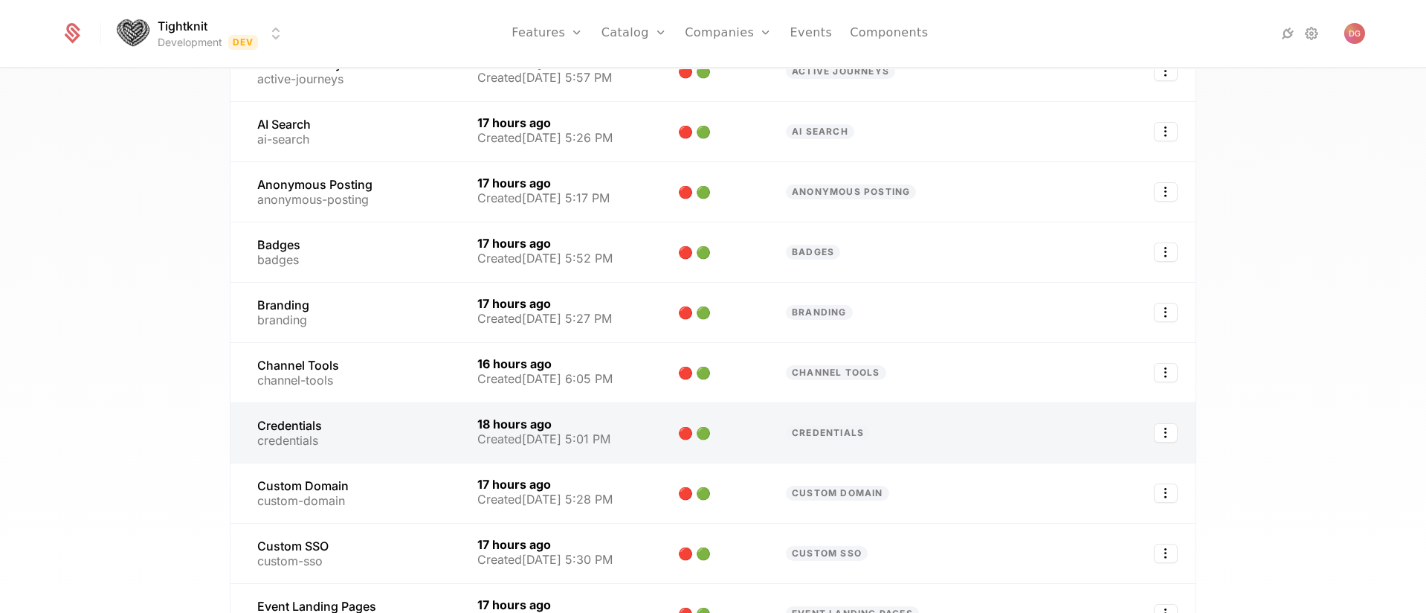
click at [329, 434] on link at bounding box center [345, 432] width 229 height 59
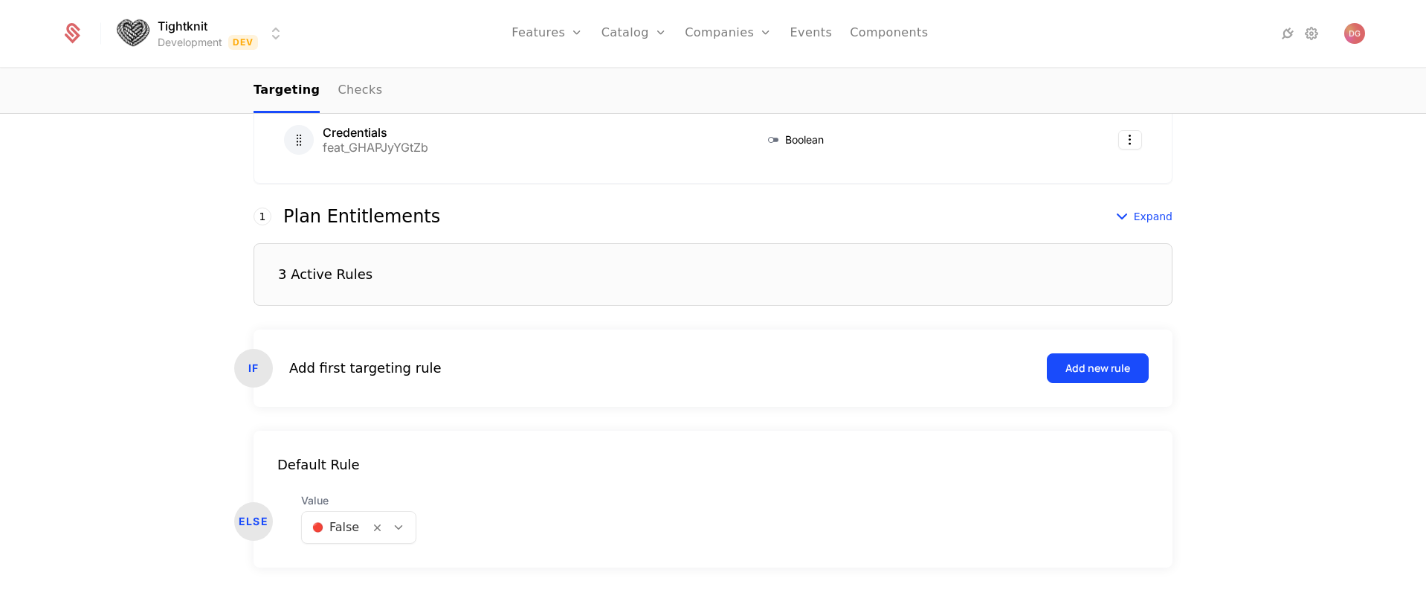
scroll to position [396, 0]
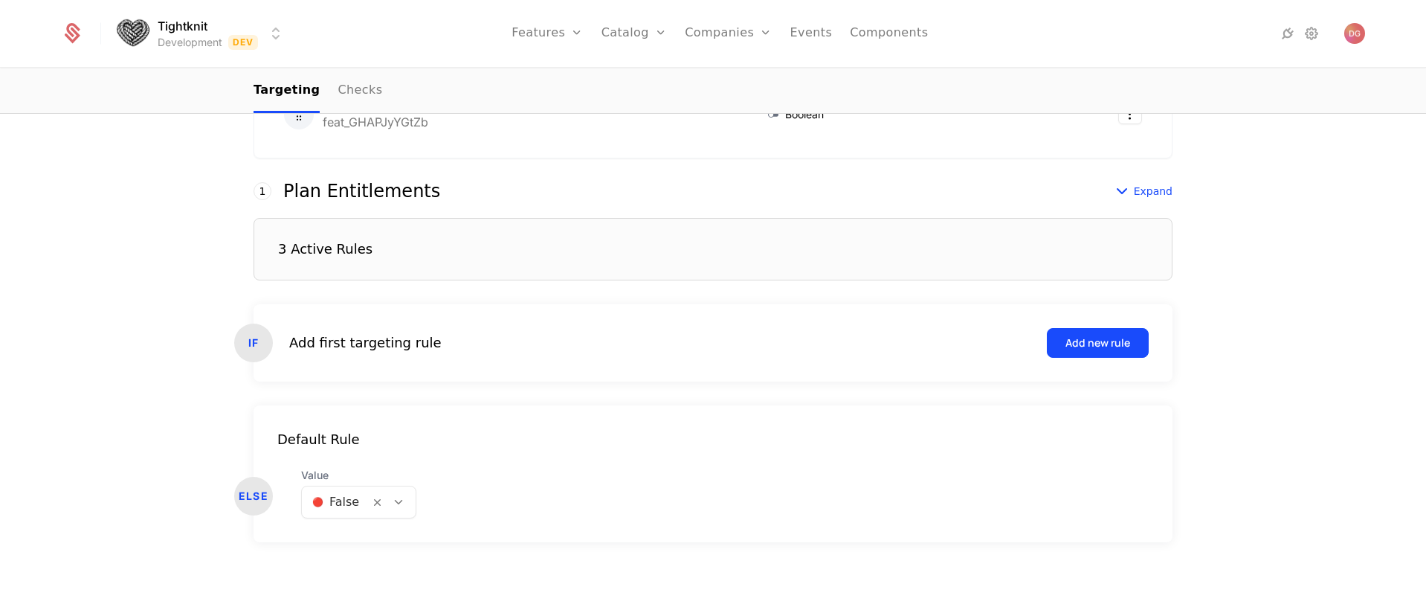
click at [402, 502] on div at bounding box center [398, 502] width 25 height 16
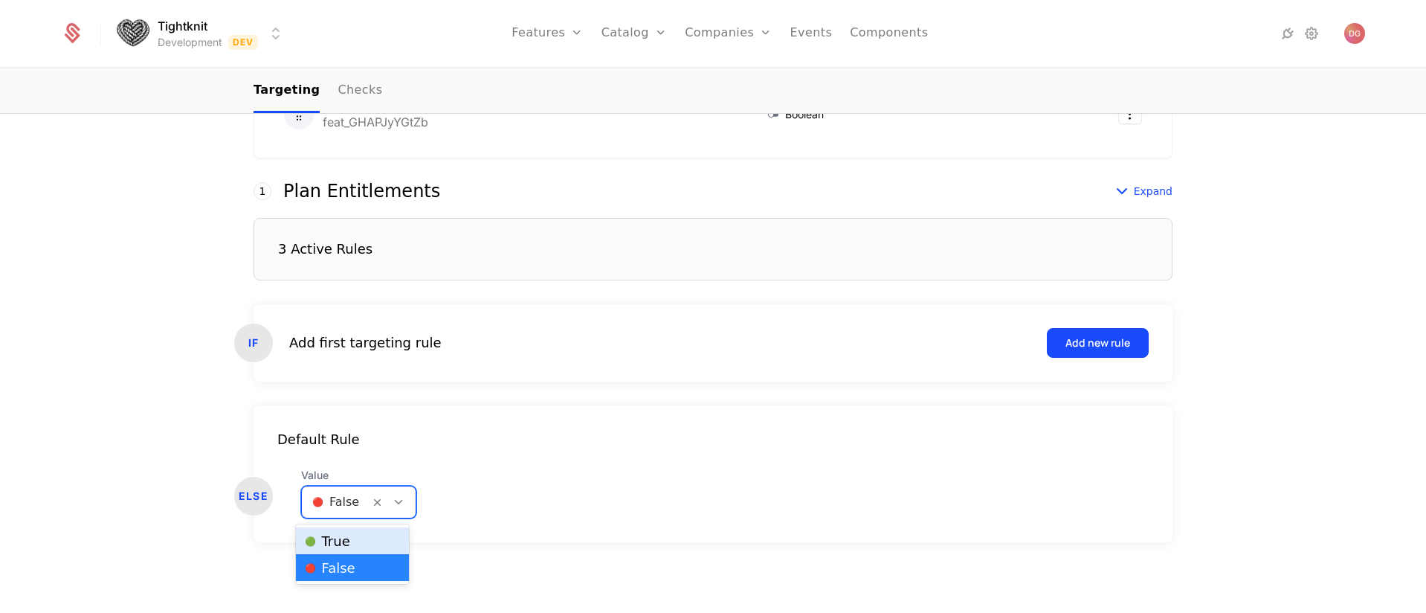
click at [344, 541] on span "🟢 True" at bounding box center [327, 541] width 45 height 13
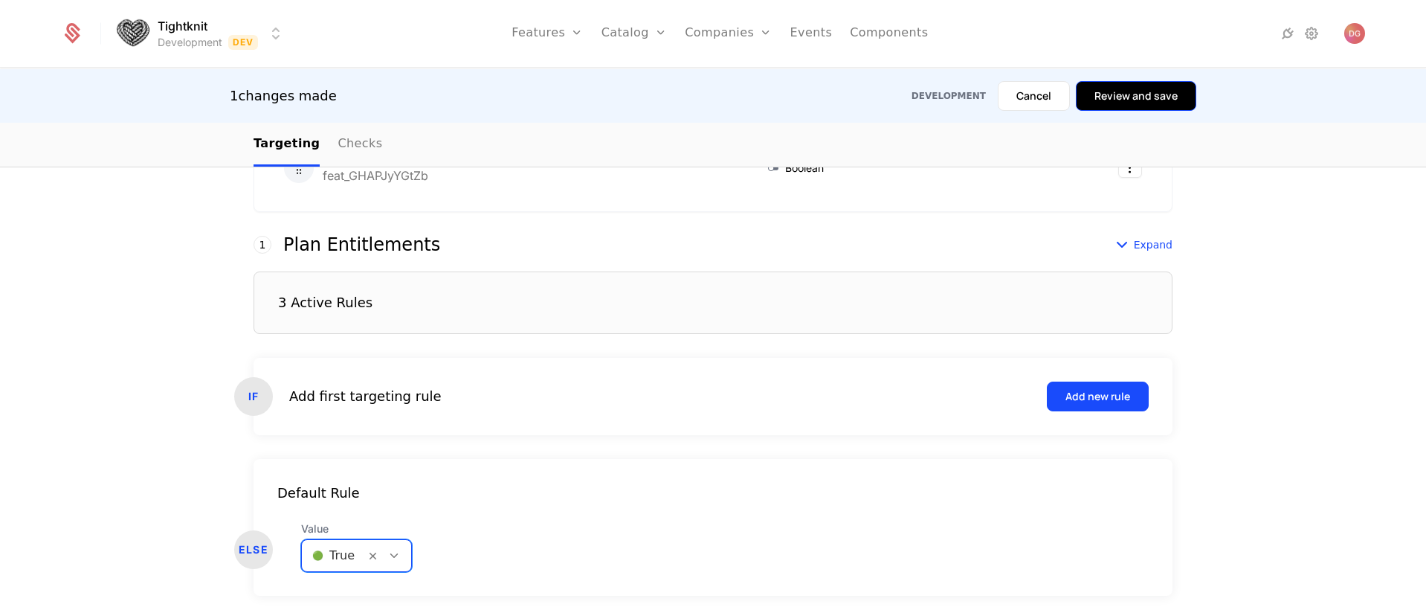
click at [1130, 94] on button "Review and save" at bounding box center [1136, 96] width 120 height 30
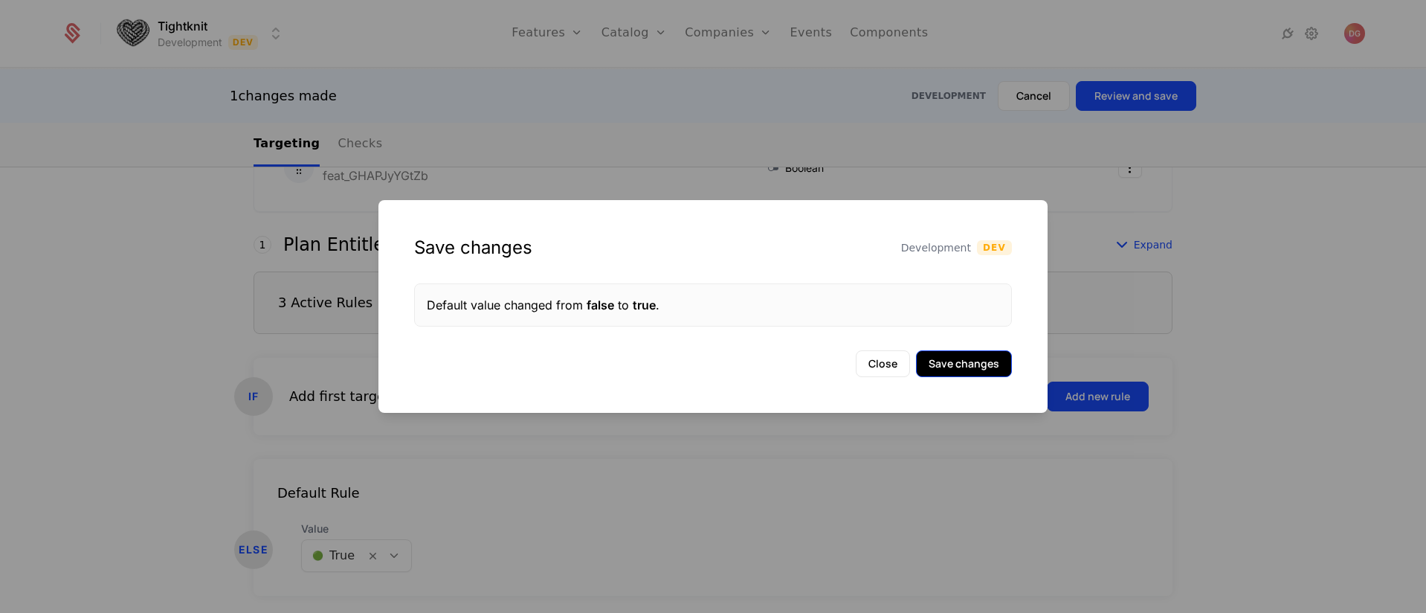
click at [974, 358] on button "Save changes" at bounding box center [964, 363] width 96 height 27
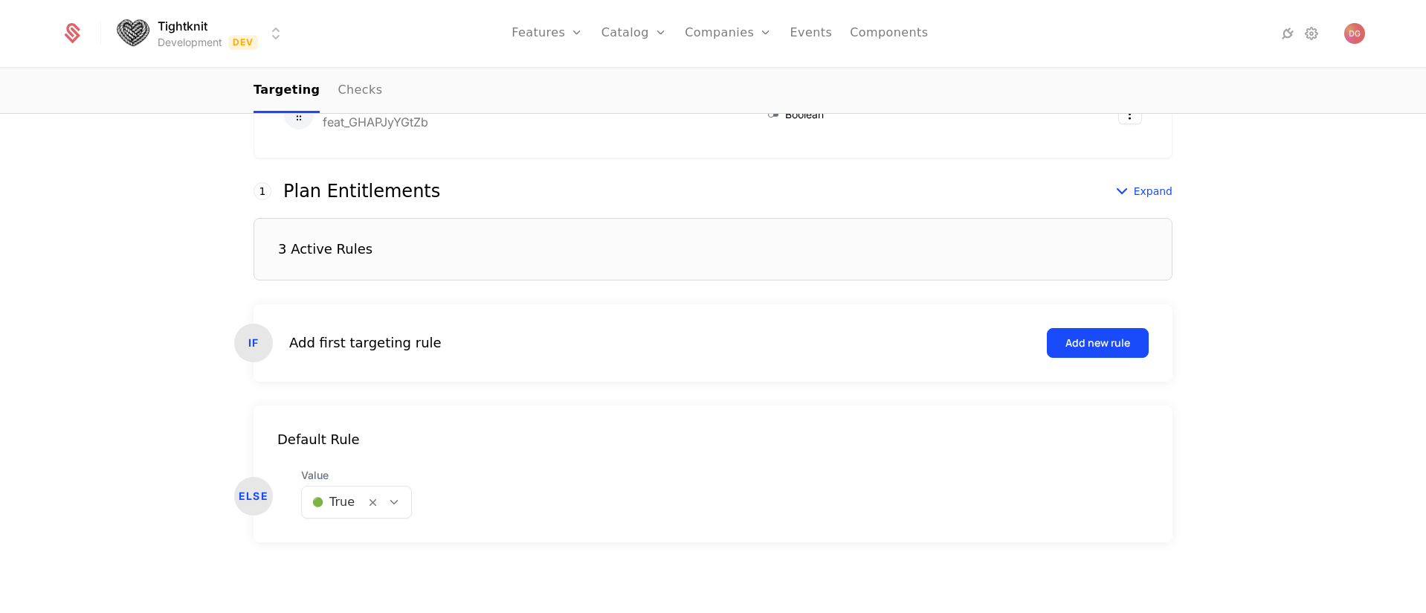
click at [149, 175] on div "Targeting Associated feature Feature Name Type Credentials feat_GHAPJyYGtZb Boo…" at bounding box center [713, 245] width 1426 height 736
click at [1317, 39] on icon at bounding box center [1312, 34] width 18 height 18
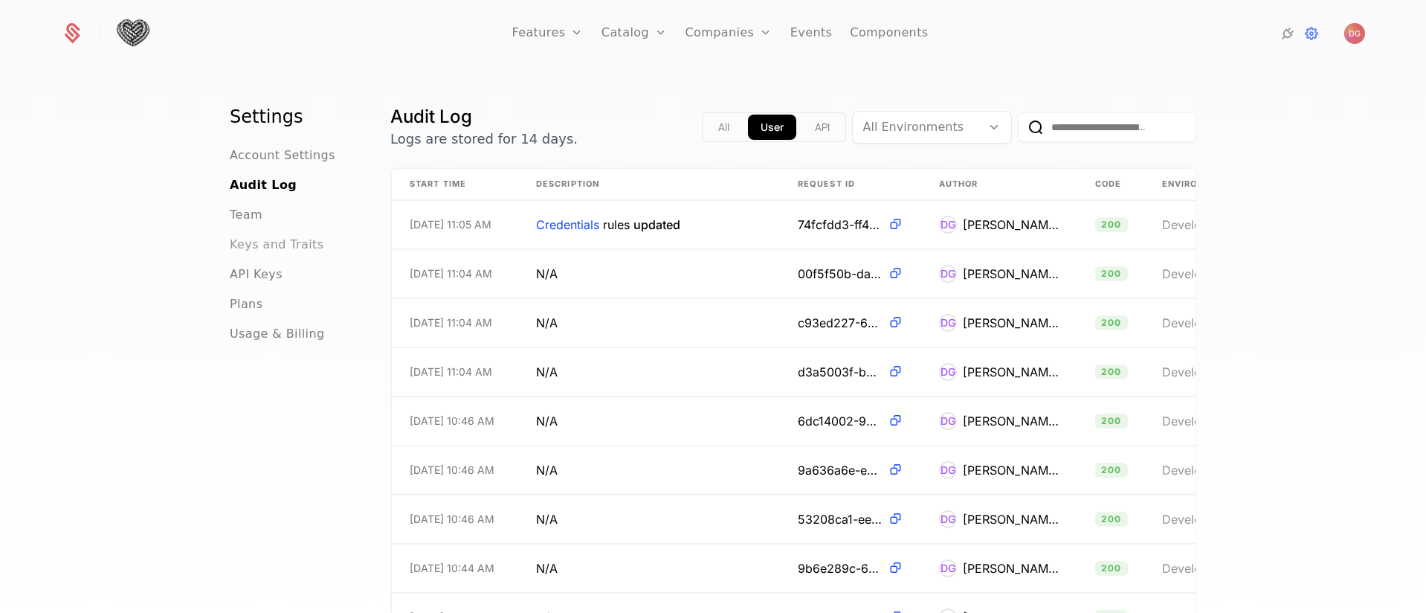
click at [257, 243] on span "Keys and Traits" at bounding box center [277, 245] width 94 height 18
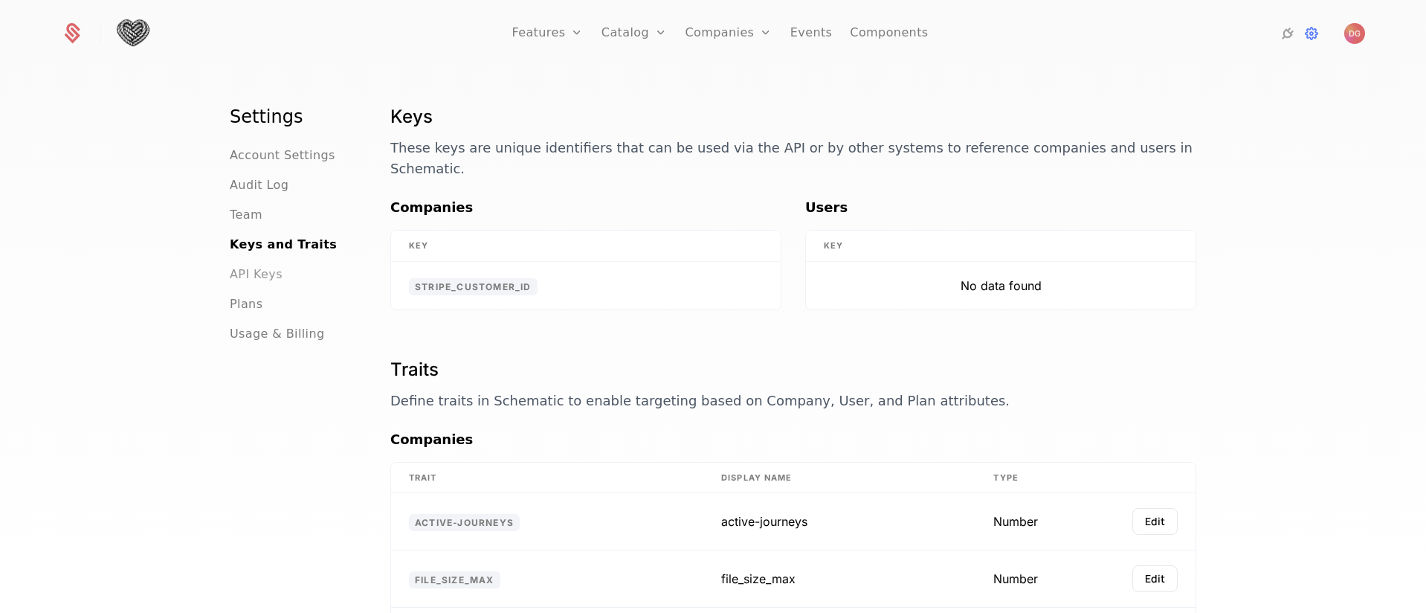
click at [261, 273] on span "API Keys" at bounding box center [256, 274] width 53 height 18
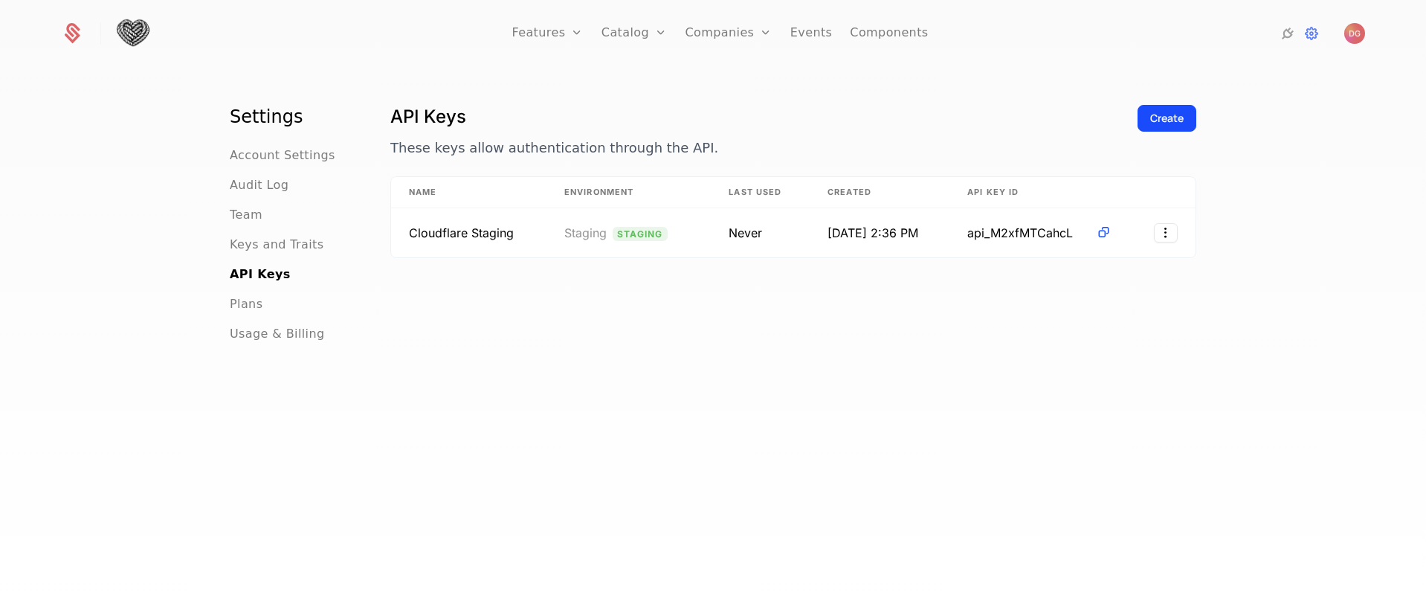
click at [1357, 292] on div "Settings Account Settings Audit Log Team Keys and Traits API Keys Plans Usage &…" at bounding box center [713, 345] width 1426 height 553
click at [1160, 120] on div "Create" at bounding box center [1166, 118] width 33 height 15
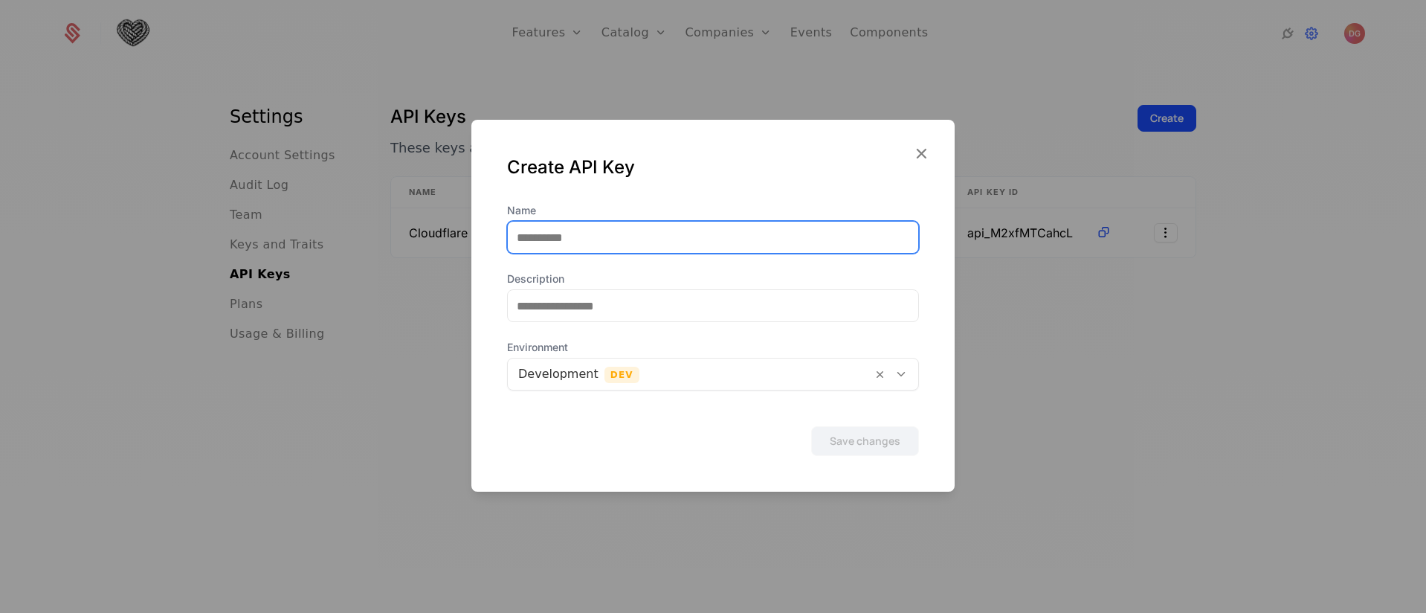
click at [628, 238] on input "Name" at bounding box center [713, 237] width 411 height 31
type input "**********"
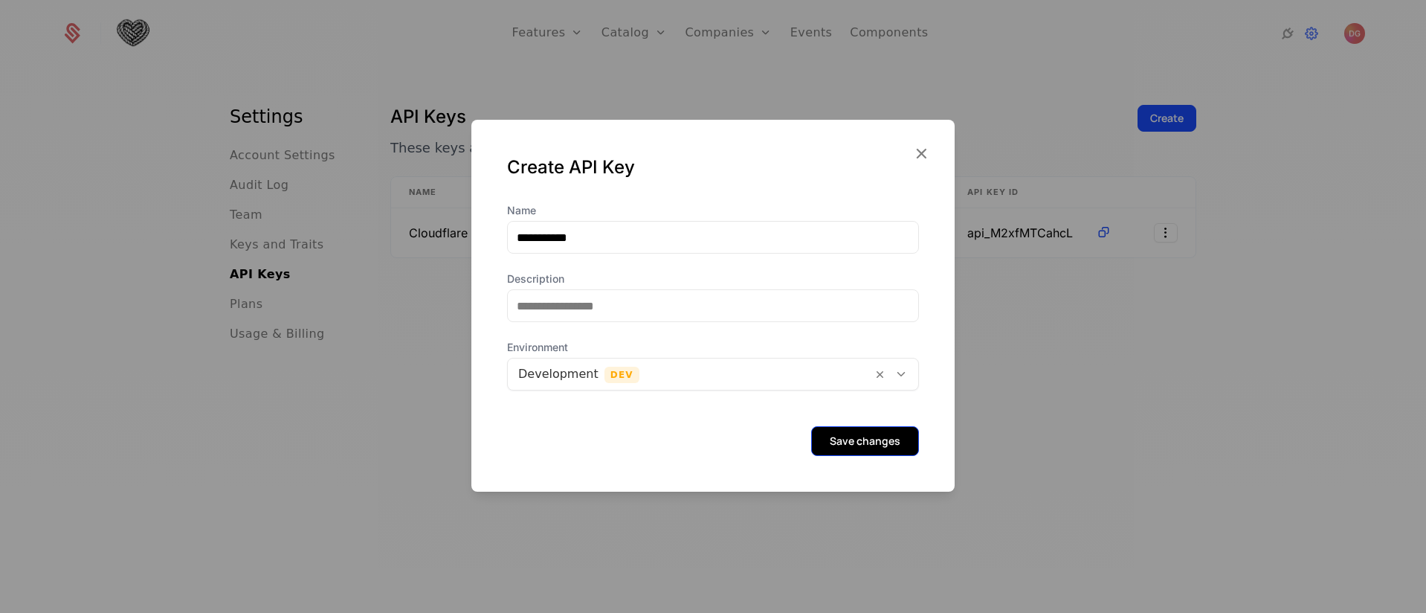
click at [872, 444] on button "Save changes" at bounding box center [865, 441] width 108 height 30
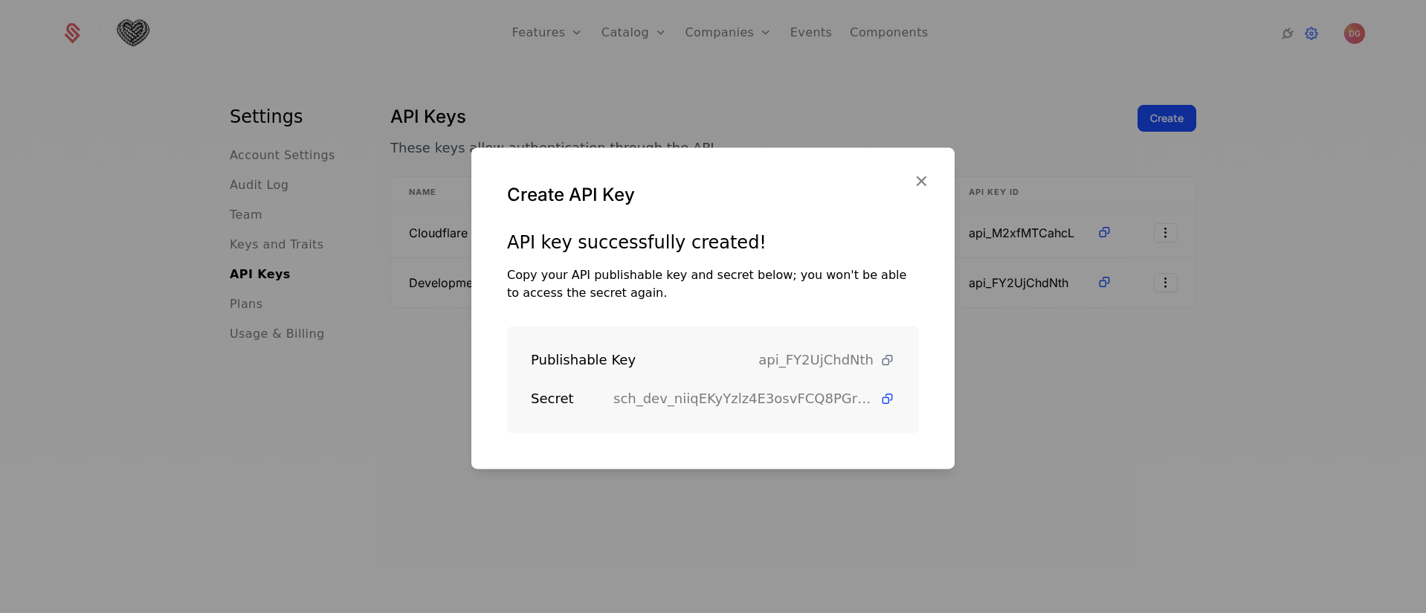
click at [880, 361] on icon at bounding box center [888, 361] width 16 height 16
click at [880, 399] on icon at bounding box center [888, 399] width 16 height 16
click at [917, 177] on icon "button" at bounding box center [921, 180] width 19 height 19
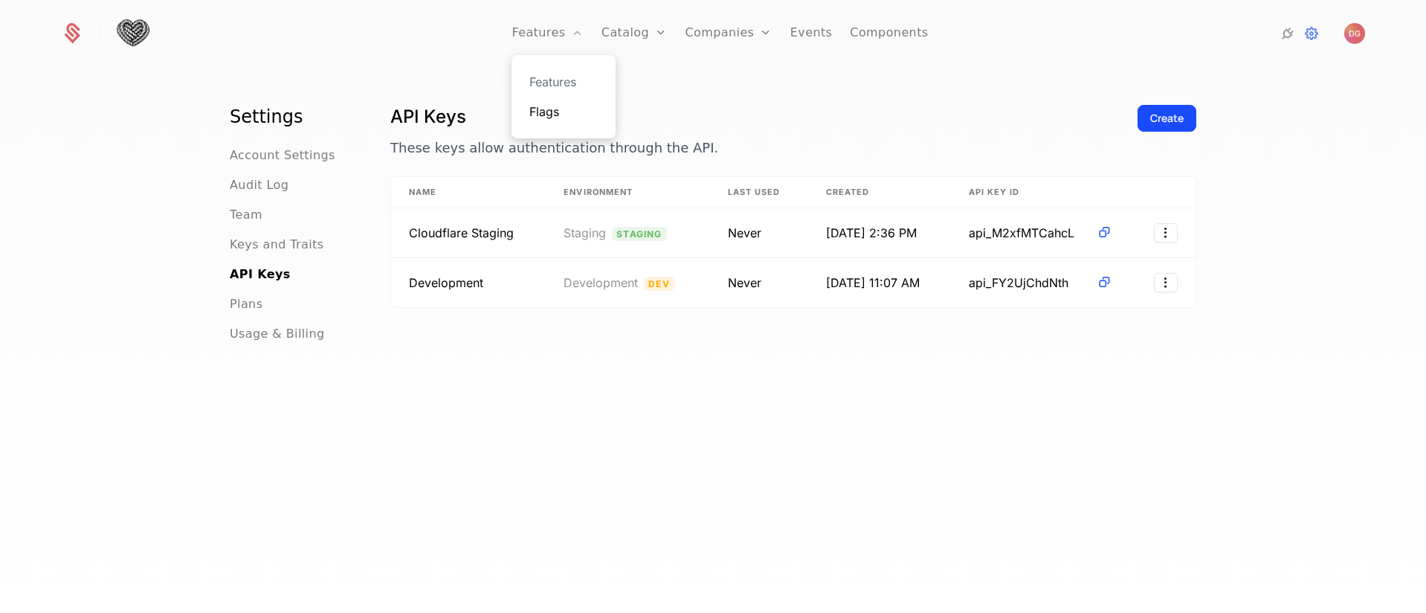
click at [570, 109] on link "Flags" at bounding box center [564, 112] width 68 height 18
select select "**"
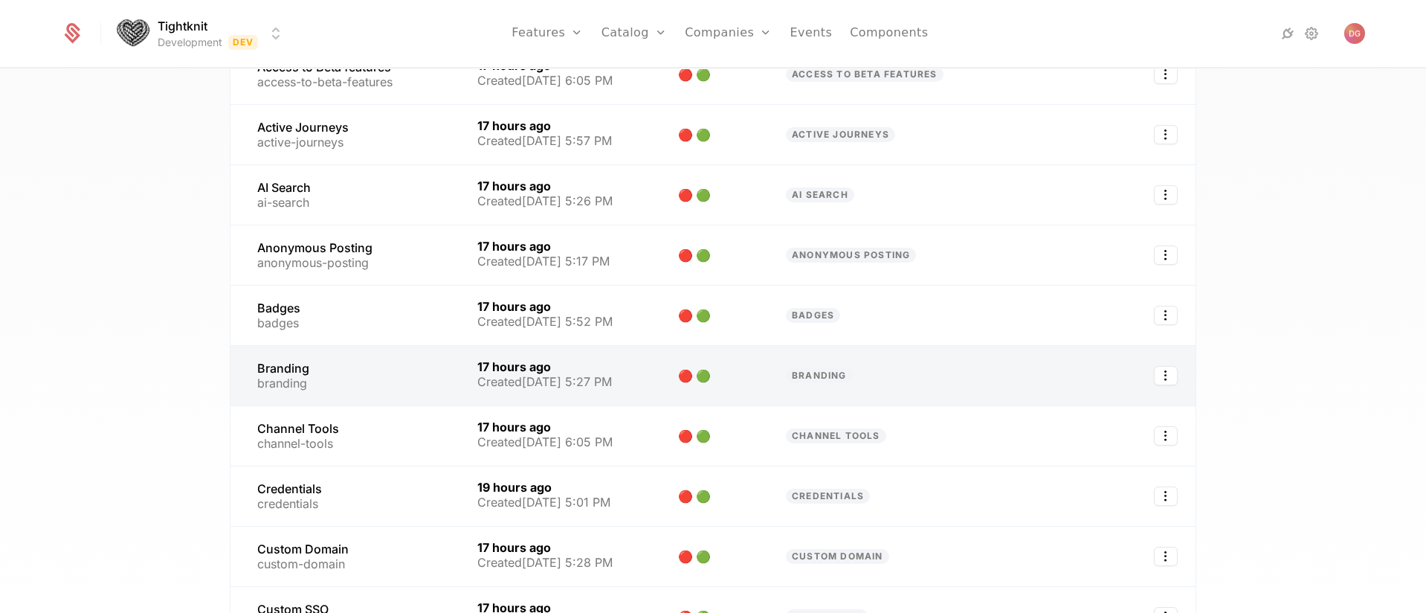
scroll to position [239, 0]
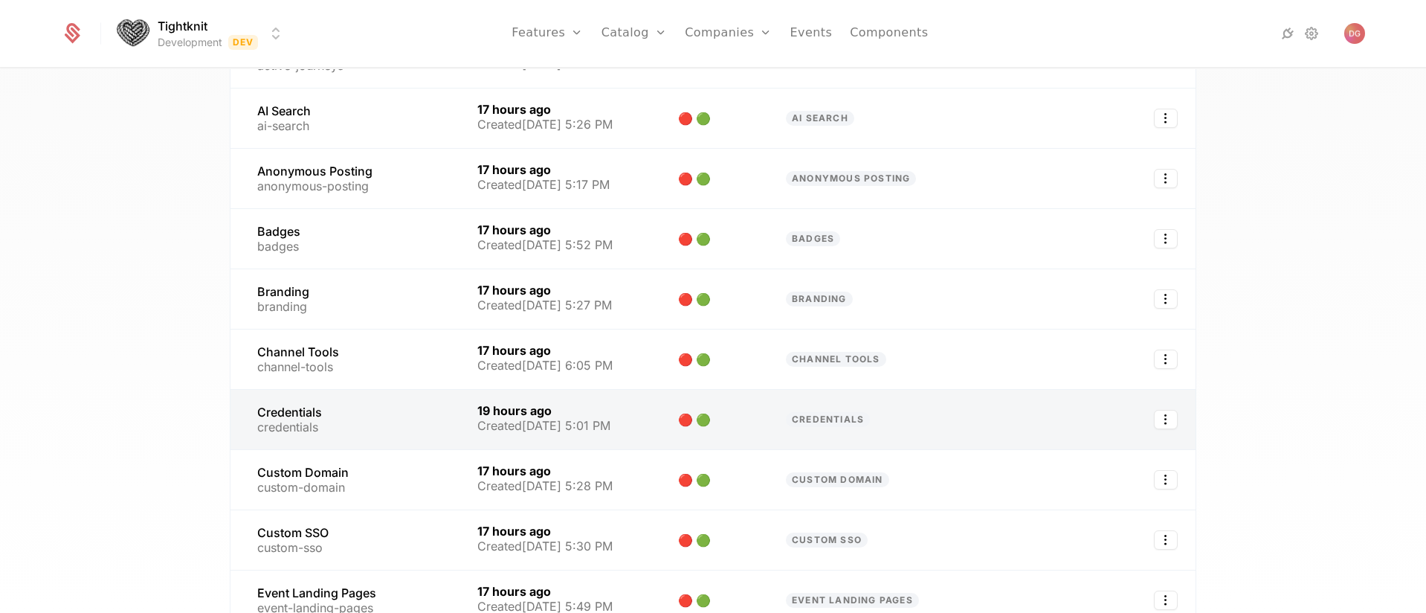
click at [329, 428] on link at bounding box center [345, 419] width 229 height 59
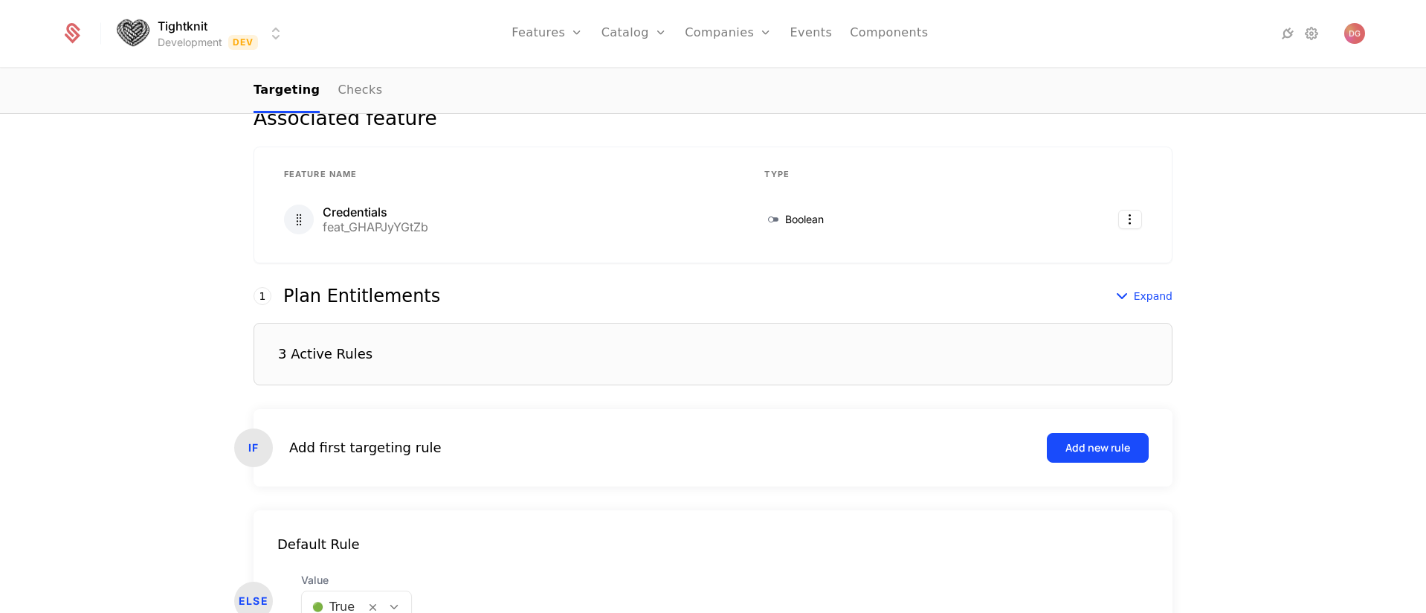
scroll to position [396, 0]
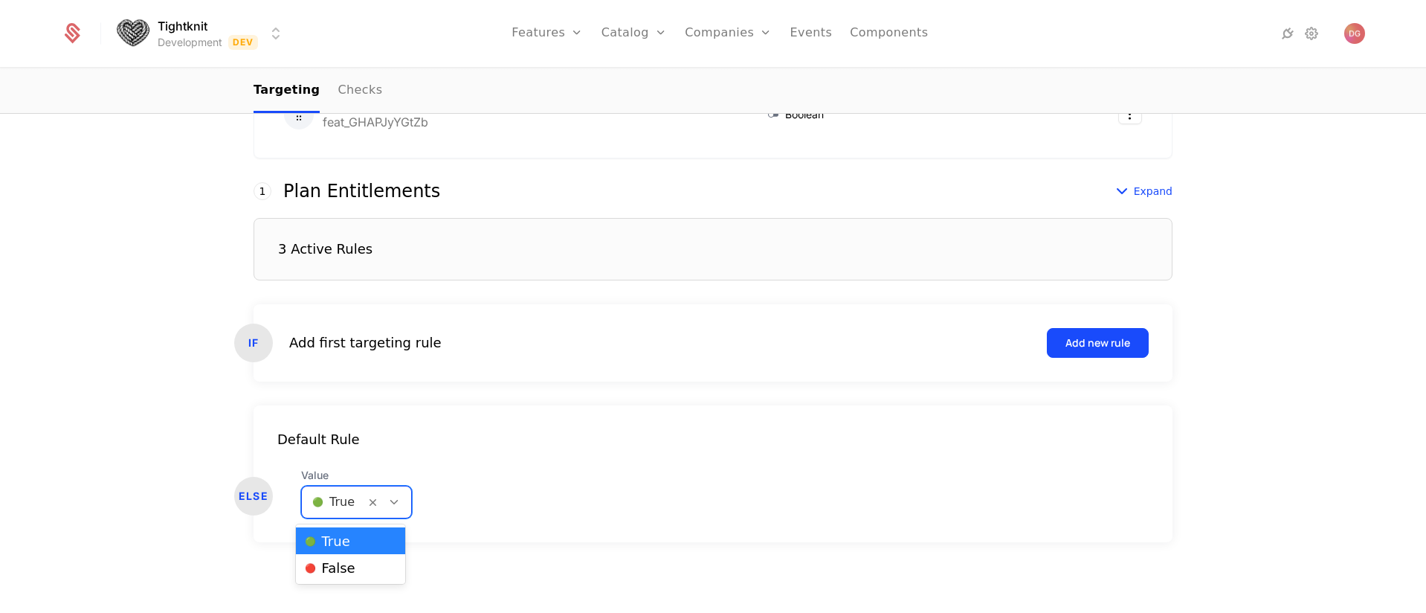
click at [387, 495] on icon at bounding box center [393, 501] width 13 height 13
click at [360, 564] on div "🔴 False" at bounding box center [350, 567] width 91 height 15
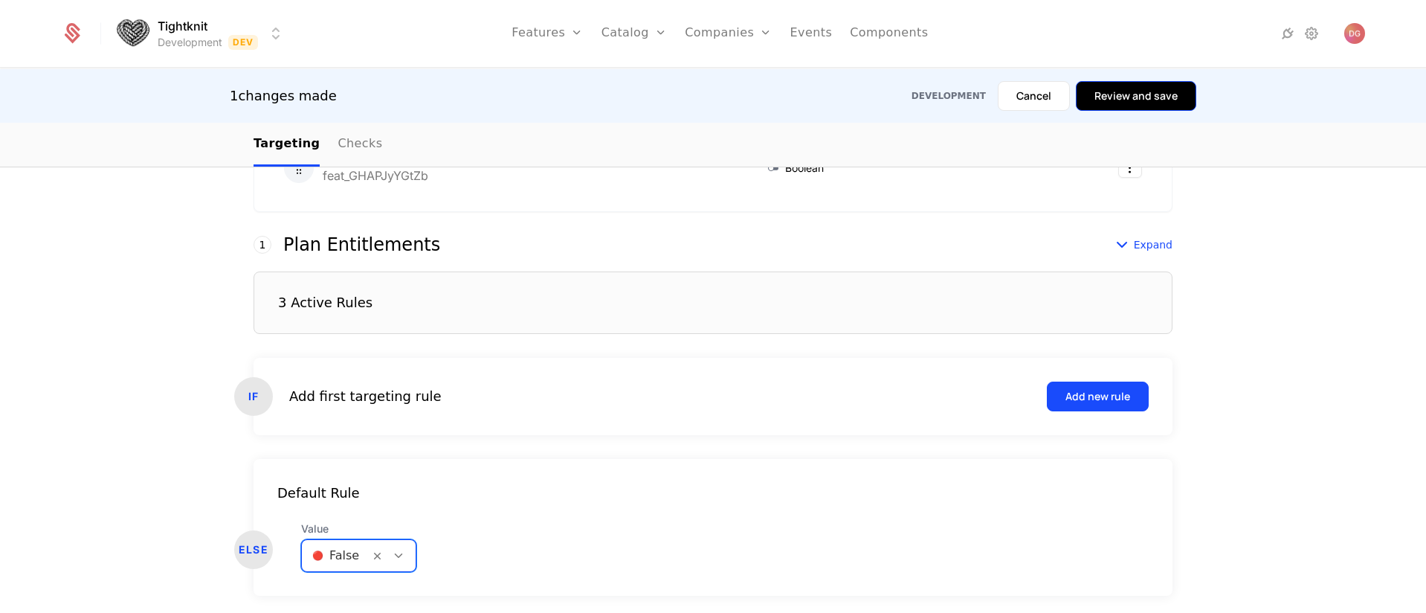
click at [1142, 100] on button "Review and save" at bounding box center [1136, 96] width 120 height 30
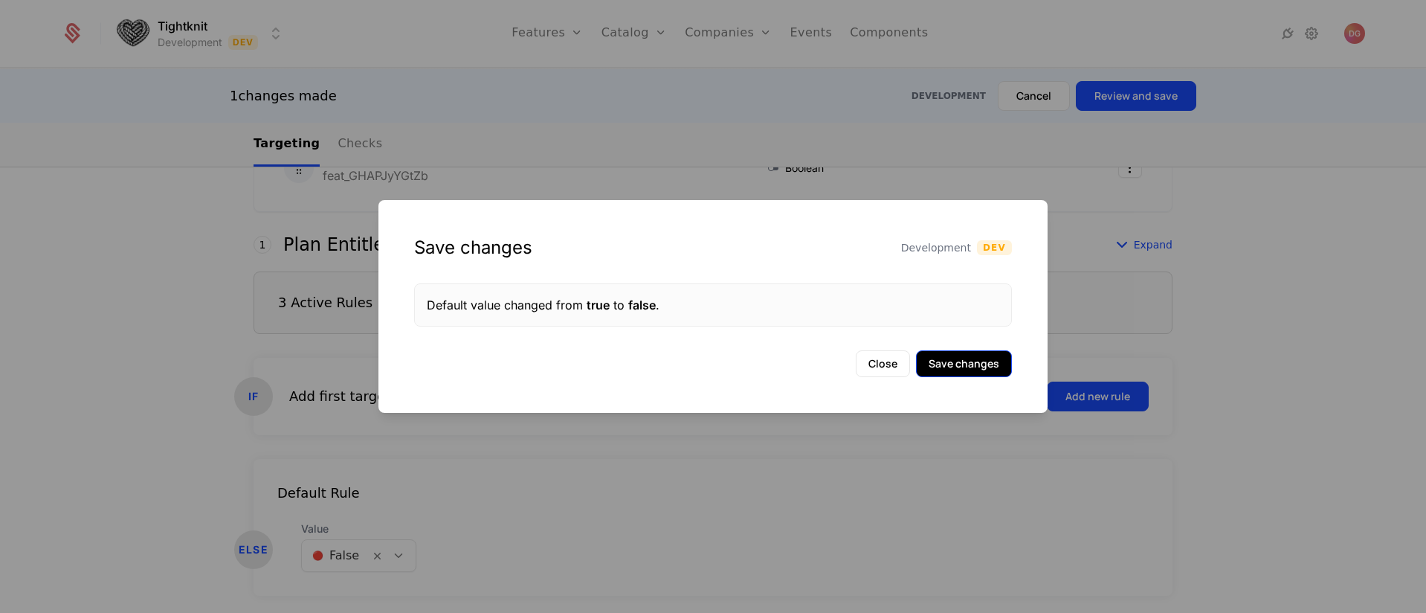
click at [973, 362] on button "Save changes" at bounding box center [964, 363] width 96 height 27
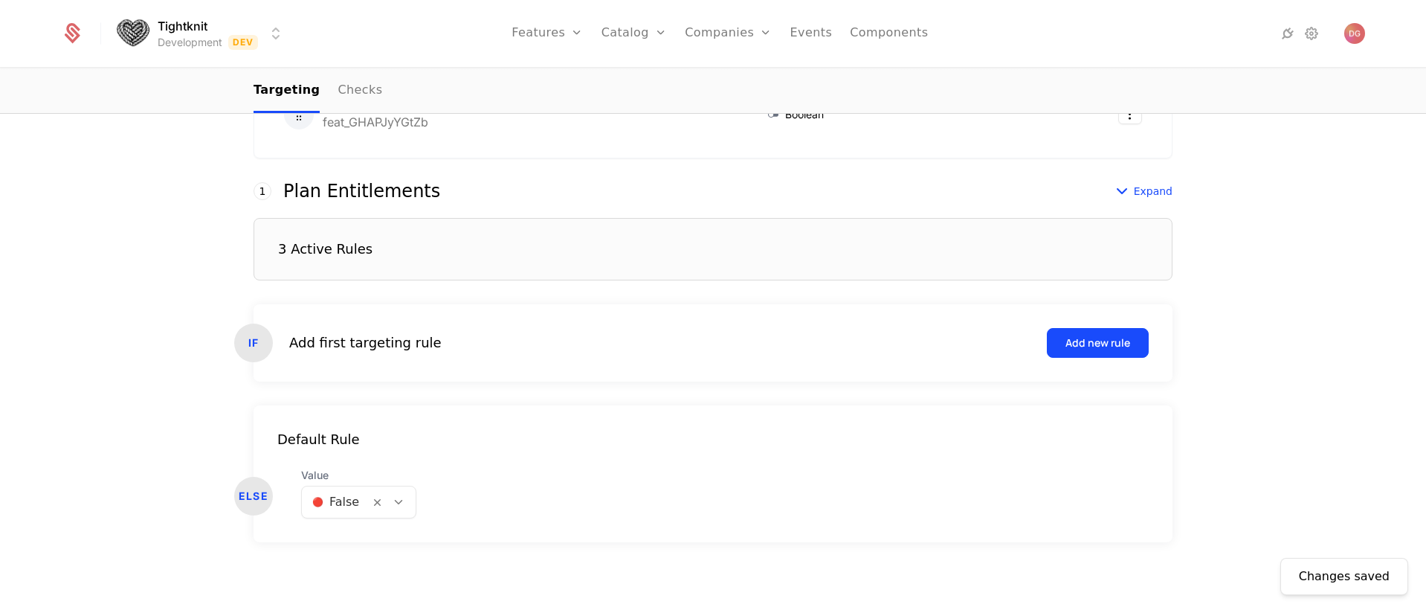
click at [1361, 254] on div "Changes saved Targeting Associated feature Feature Name Type Credentials feat_G…" at bounding box center [713, 245] width 1426 height 736
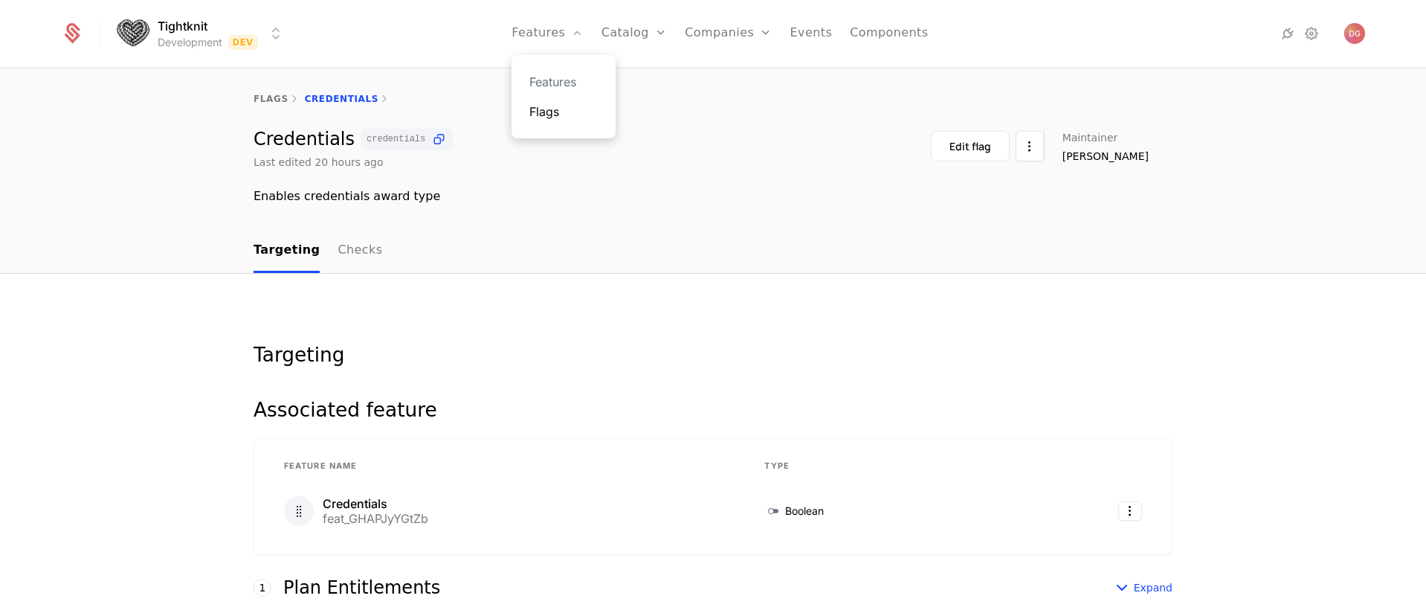
click at [564, 110] on link "Flags" at bounding box center [564, 112] width 68 height 18
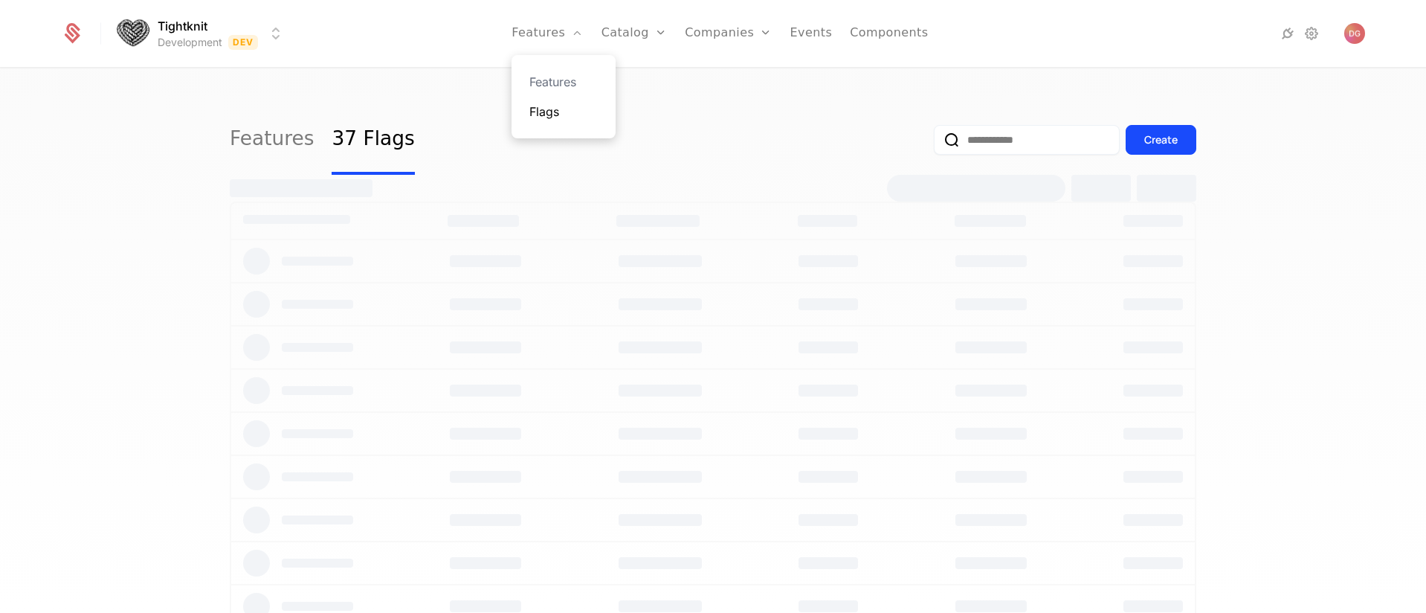
select select "**"
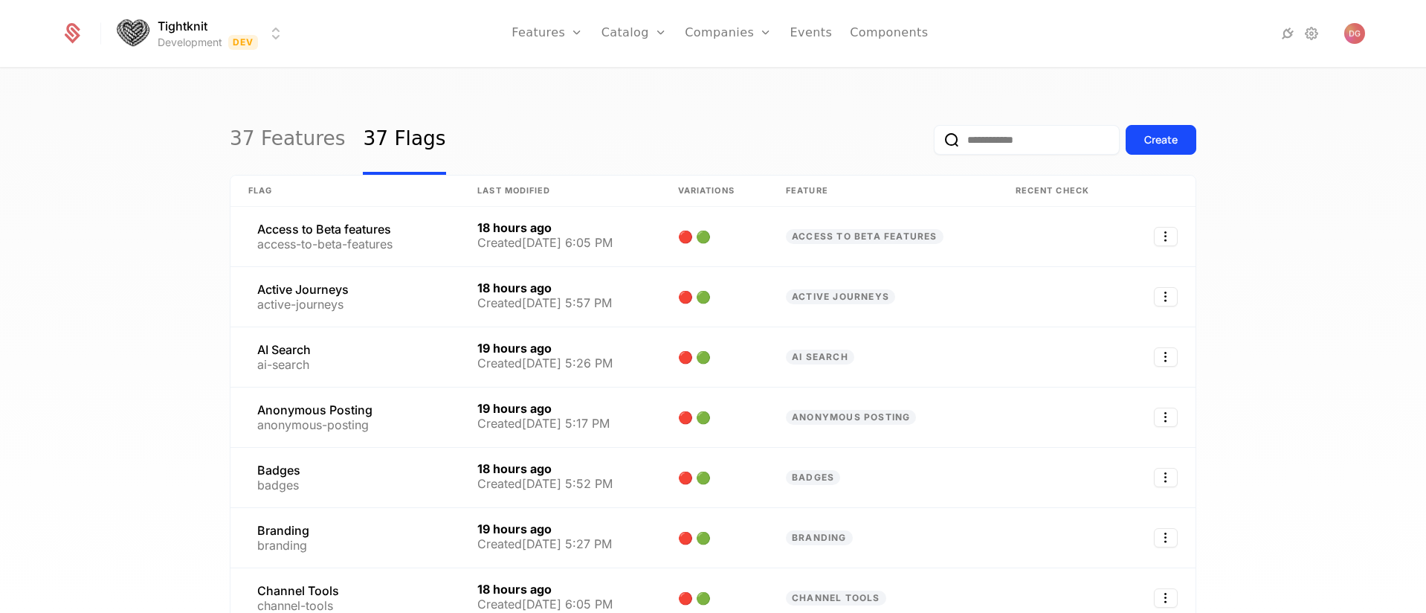
click at [129, 166] on div "37 Features 37 Flags Create Flag Last Modified Variations Feature Recent check …" at bounding box center [713, 345] width 1426 height 553
click at [1319, 170] on div "37 Features 37 Flags Create Flag Last Modified Variations Feature Recent check …" at bounding box center [713, 345] width 1426 height 553
